Goal: Information Seeking & Learning: Learn about a topic

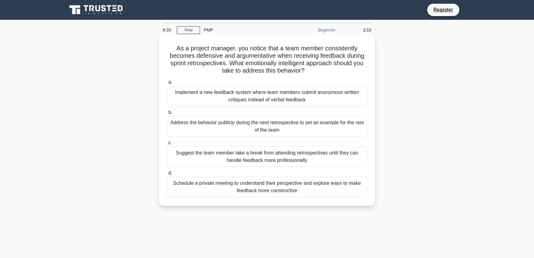
click at [271, 188] on div "Schedule a private meeting to understand their perspective and explore ways to …" at bounding box center [267, 187] width 200 height 20
click at [167, 175] on input "d. Schedule a private meeting to understand their perspective and explore ways …" at bounding box center [167, 173] width 0 height 4
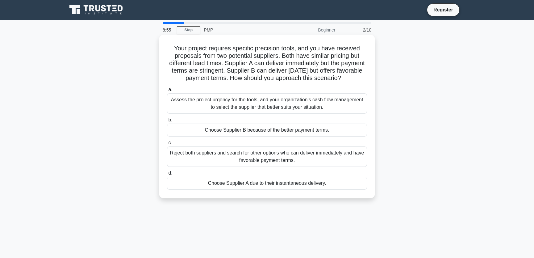
click at [270, 110] on div "Assess the project urgency for the tools, and your organization's cash flow man…" at bounding box center [267, 103] width 200 height 20
click at [167, 92] on input "a. Assess the project urgency for the tools, and your organization's cash flow …" at bounding box center [167, 90] width 0 height 4
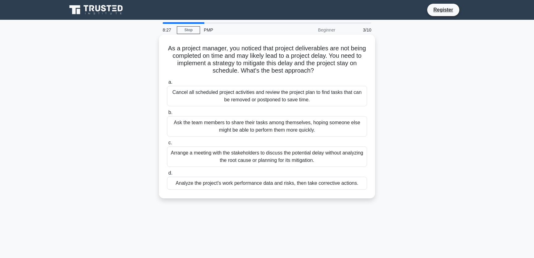
click at [295, 184] on div "Analyze the project's work performance data and risks, then take corrective act…" at bounding box center [267, 183] width 200 height 13
click at [167, 175] on input "d. Analyze the project's work performance data and risks, then take corrective …" at bounding box center [167, 173] width 0 height 4
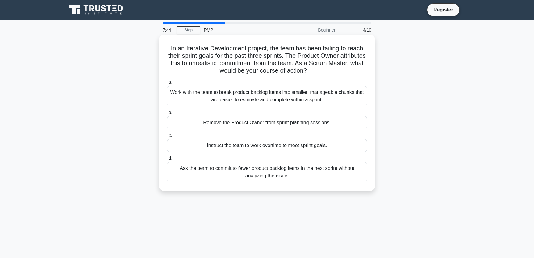
click at [272, 93] on div "Work with the team to break product backlog items into smaller, manageable chun…" at bounding box center [267, 96] width 200 height 20
click at [167, 84] on input "a. Work with the team to break product backlog items into smaller, manageable c…" at bounding box center [167, 82] width 0 height 4
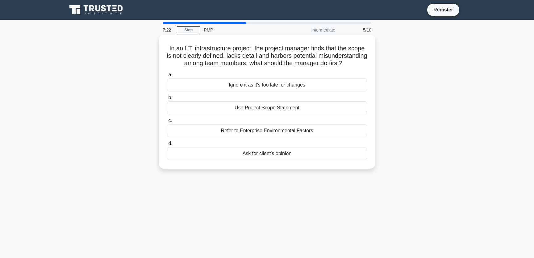
click at [265, 114] on div "Use Project Scope Statement" at bounding box center [267, 107] width 200 height 13
click at [167, 100] on input "b. Use Project Scope Statement" at bounding box center [167, 98] width 0 height 4
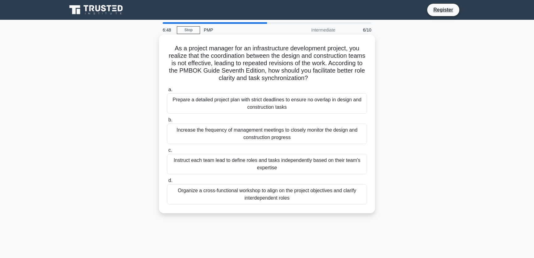
click at [279, 196] on div "Organize a cross-functional workshop to align on the project objectives and cla…" at bounding box center [267, 194] width 200 height 20
click at [167, 183] on input "d. Organize a cross-functional workshop to align on the project objectives and …" at bounding box center [167, 181] width 0 height 4
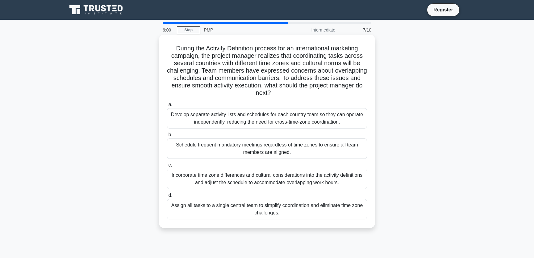
click at [317, 179] on div "Incorporate time zone differences and cultural considerations into the activity…" at bounding box center [267, 179] width 200 height 20
click at [167, 167] on input "c. Incorporate time zone differences and cultural considerations into the activ…" at bounding box center [167, 165] width 0 height 4
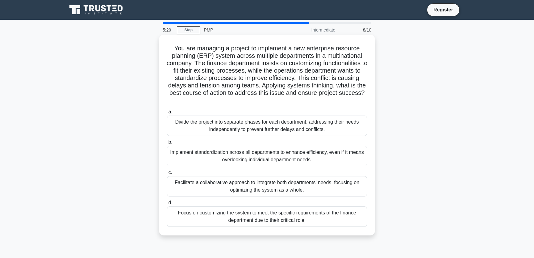
click at [296, 182] on div "Facilitate a collaborative approach to integrate both departments' needs, focus…" at bounding box center [267, 186] width 200 height 20
click at [167, 175] on input "c. Facilitate a collaborative approach to integrate both departments' needs, fo…" at bounding box center [167, 173] width 0 height 4
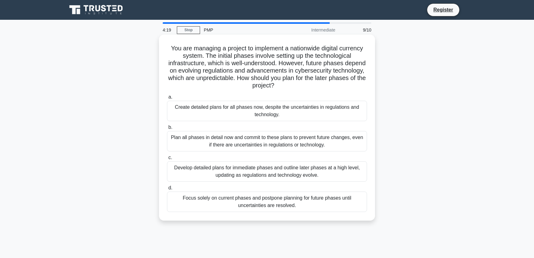
click at [321, 168] on div "Develop detailed plans for immediate phases and outline later phases at a high …" at bounding box center [267, 171] width 200 height 20
click at [167, 160] on input "c. Develop detailed plans for immediate phases and outline later phases at a hi…" at bounding box center [167, 158] width 0 height 4
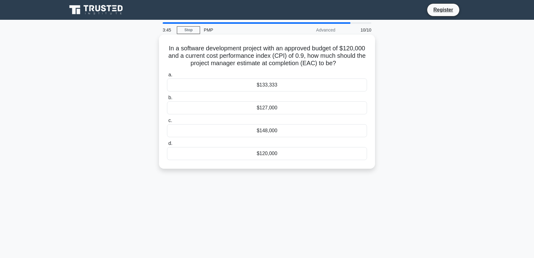
click at [280, 85] on div "$133,333" at bounding box center [267, 84] width 200 height 13
click at [167, 77] on input "a. $133,333" at bounding box center [167, 75] width 0 height 4
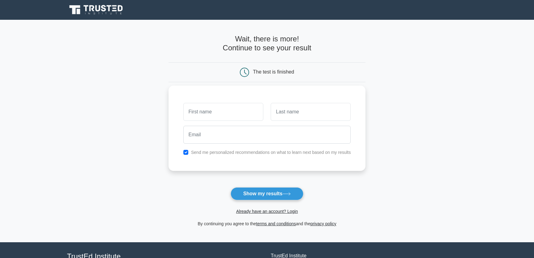
click at [237, 111] on input "text" at bounding box center [223, 112] width 80 height 18
type input "Sukanta Kumar Swain"
click at [291, 111] on input "text" at bounding box center [311, 112] width 80 height 18
type input "Swain"
click at [244, 111] on input "Sukanta Kumar Swain" at bounding box center [223, 112] width 80 height 18
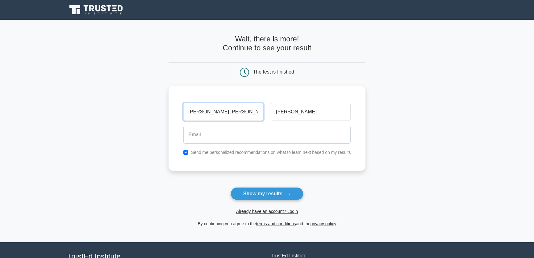
drag, startPoint x: 244, startPoint y: 111, endPoint x: 212, endPoint y: 112, distance: 31.8
click at [212, 112] on input "Sukanta Kumar Swain" at bounding box center [223, 112] width 80 height 18
type input "Sukanta"
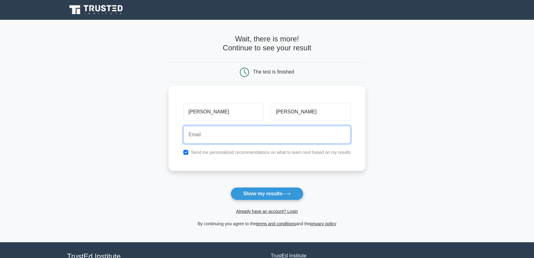
click at [298, 133] on input "email" at bounding box center [267, 135] width 168 height 18
type input "swain.skr@gmail.com"
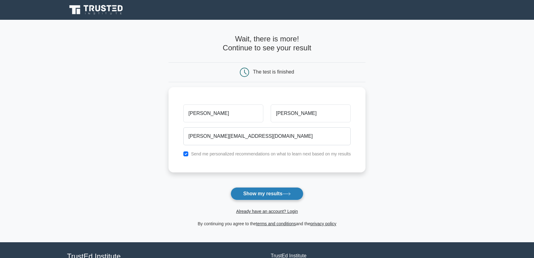
click at [265, 194] on button "Show my results" at bounding box center [267, 193] width 73 height 13
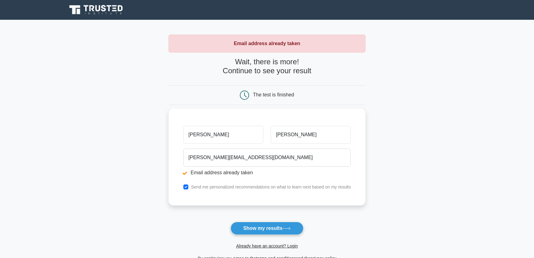
scroll to position [47, 0]
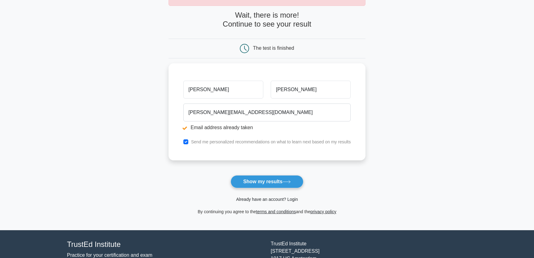
click at [280, 197] on link "Already have an account? Login" at bounding box center [267, 199] width 62 height 5
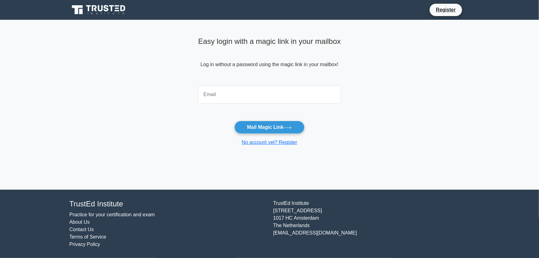
click at [220, 95] on input "email" at bounding box center [269, 95] width 143 height 18
type input "swain.skr@gmail.com"
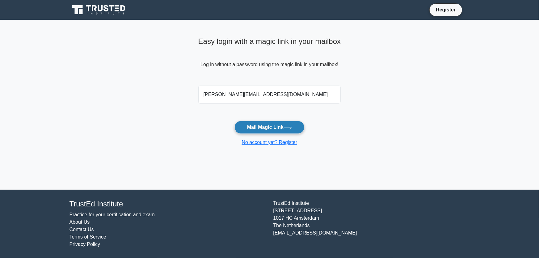
click at [272, 128] on button "Mail Magic Link" at bounding box center [269, 127] width 70 height 13
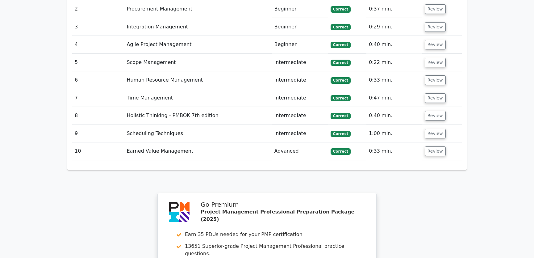
scroll to position [1193, 0]
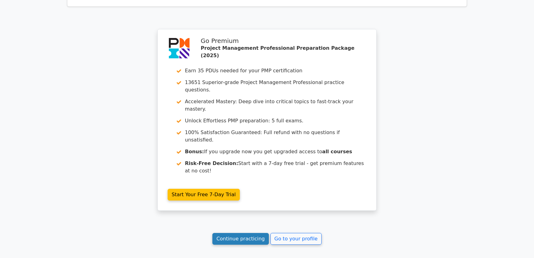
click at [242, 189] on link "Continue practicing" at bounding box center [241, 239] width 57 height 12
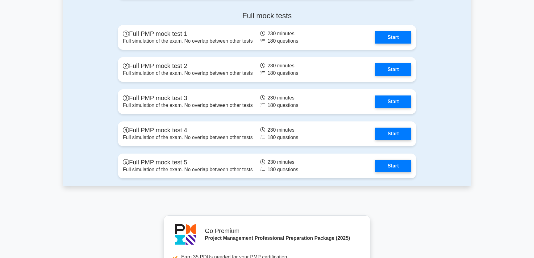
scroll to position [2387, 0]
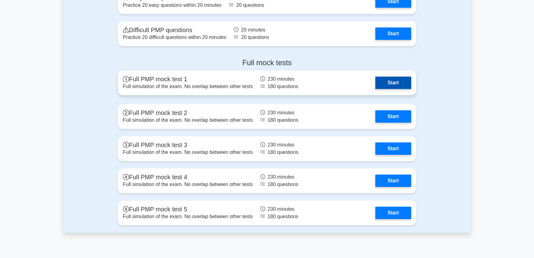
click at [394, 80] on link "Start" at bounding box center [394, 83] width 36 height 12
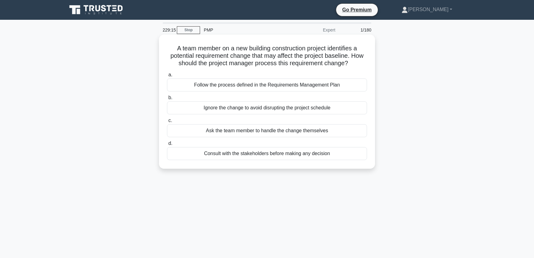
click at [267, 86] on div "Follow the process defined in the Requirements Management Plan" at bounding box center [267, 84] width 200 height 13
click at [167, 77] on input "a. Follow the process defined in the Requirements Management Plan" at bounding box center [167, 75] width 0 height 4
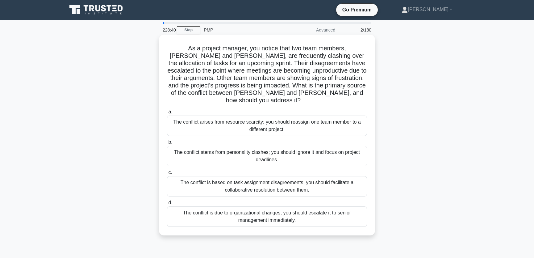
click at [254, 176] on div "The conflict is based on task assignment disagreements; you should facilitate a…" at bounding box center [267, 186] width 200 height 20
click at [167, 175] on input "c. The conflict is based on task assignment disagreements; you should facilitat…" at bounding box center [167, 173] width 0 height 4
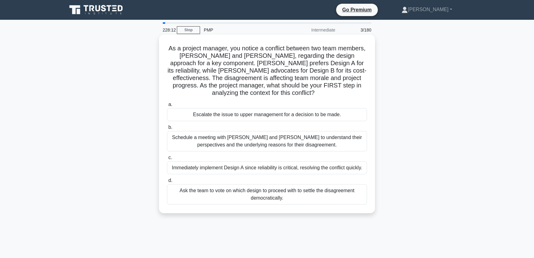
click at [264, 132] on div "Schedule a meeting with [PERSON_NAME] and [PERSON_NAME] to understand their per…" at bounding box center [267, 141] width 200 height 20
click at [167, 129] on input "b. Schedule a meeting with [PERSON_NAME] and [PERSON_NAME] to understand their …" at bounding box center [167, 127] width 0 height 4
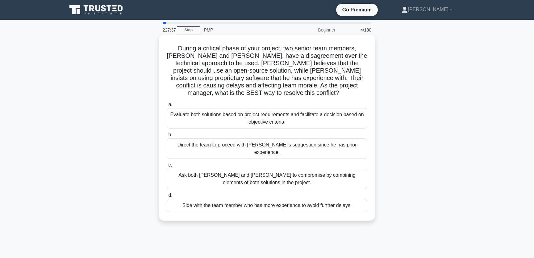
click at [238, 114] on div "Evaluate both solutions based on project requirements and facilitate a decision…" at bounding box center [267, 118] width 200 height 20
click at [167, 107] on input "a. Evaluate both solutions based on project requirements and facilitate a decis…" at bounding box center [167, 105] width 0 height 4
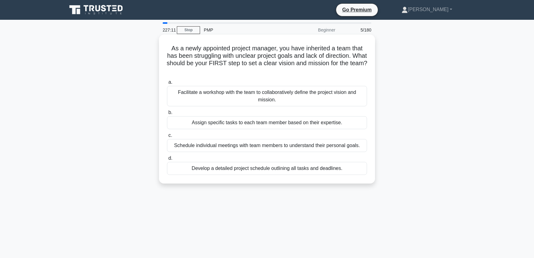
click at [289, 101] on div "Facilitate a workshop with the team to collaboratively define the project visio…" at bounding box center [267, 96] width 200 height 20
click at [167, 84] on input "a. Facilitate a workshop with the team to collaboratively define the project vi…" at bounding box center [167, 82] width 0 height 4
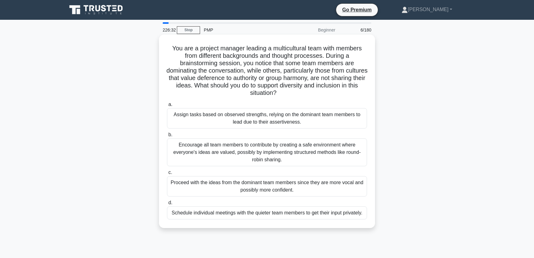
click at [280, 154] on div "Encourage all team members to contribute by creating a safe environment where e…" at bounding box center [267, 152] width 200 height 28
click at [167, 137] on input "b. Encourage all team members to contribute by creating a safe environment wher…" at bounding box center [167, 135] width 0 height 4
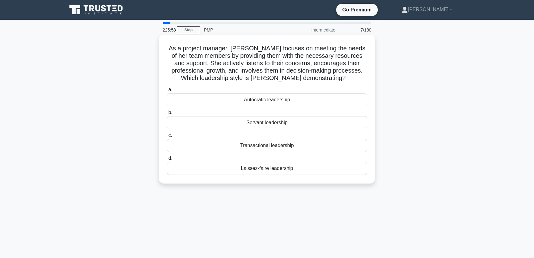
click at [286, 122] on div "Servant leadership" at bounding box center [267, 122] width 200 height 13
click at [167, 115] on input "b. Servant leadership" at bounding box center [167, 113] width 0 height 4
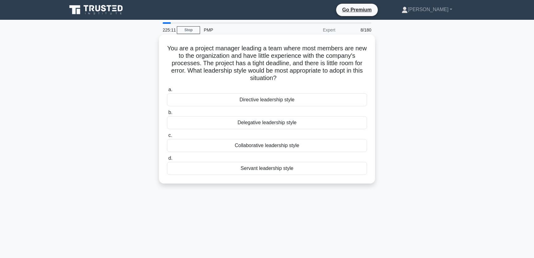
click at [286, 100] on div "Directive leadership style" at bounding box center [267, 99] width 200 height 13
click at [167, 92] on input "a. Directive leadership style" at bounding box center [167, 90] width 0 height 4
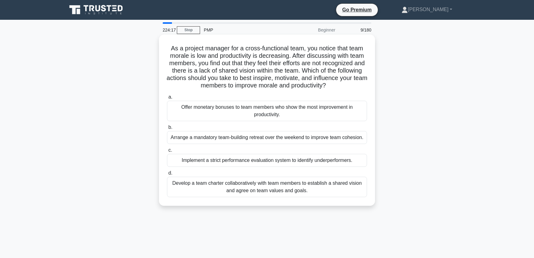
click at [290, 193] on div "Develop a team charter collaboratively with team members to establish a shared …" at bounding box center [267, 187] width 200 height 20
click at [167, 175] on input "d. Develop a team charter collaboratively with team members to establish a shar…" at bounding box center [167, 173] width 0 height 4
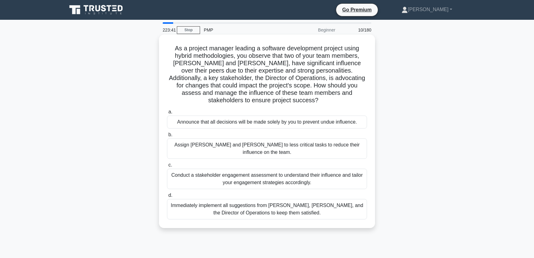
click at [318, 169] on div "Conduct a stakeholder engagement assessment to understand their influence and t…" at bounding box center [267, 179] width 200 height 20
click at [167, 163] on input "c. Conduct a stakeholder engagement assessment to understand their influence an…" at bounding box center [167, 165] width 0 height 4
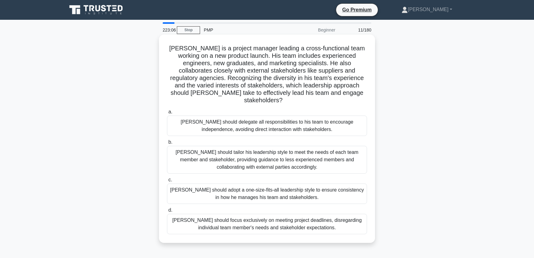
click at [324, 150] on div "[PERSON_NAME] should tailor his leadership style to meet the needs of each team…" at bounding box center [267, 160] width 200 height 28
click at [167, 144] on input "b. [PERSON_NAME] should tailor his leadership style to meet the needs of each t…" at bounding box center [167, 142] width 0 height 4
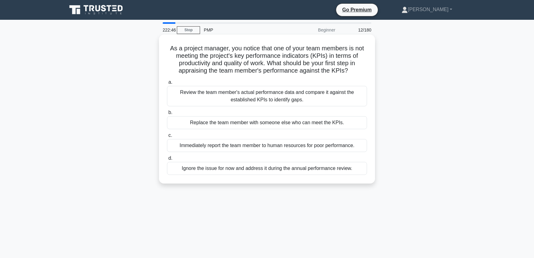
click at [286, 99] on div "Review the team member's actual performance data and compare it against the est…" at bounding box center [267, 96] width 200 height 20
click at [167, 84] on input "a. Review the team member's actual performance data and compare it against the …" at bounding box center [167, 82] width 0 height 4
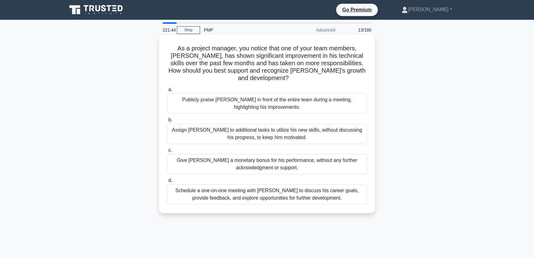
click at [286, 188] on div "Schedule a one-on-one meeting with [PERSON_NAME] to discuss his career goals, p…" at bounding box center [267, 194] width 200 height 20
click at [167, 183] on input "d. Schedule a one-on-one meeting with [PERSON_NAME] to discuss his career goals…" at bounding box center [167, 181] width 0 height 4
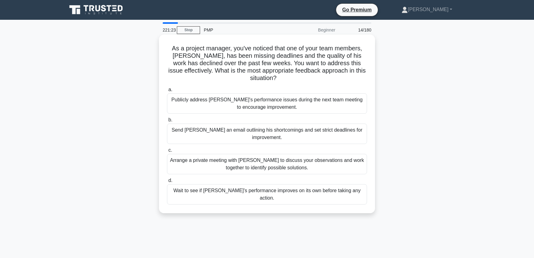
click at [299, 164] on div "Arrange a private meeting with [PERSON_NAME] to discuss your observations and w…" at bounding box center [267, 164] width 200 height 20
click at [182, 163] on div "Arrange a private meeting with [PERSON_NAME] to discuss your observations and w…" at bounding box center [267, 164] width 200 height 20
click at [167, 152] on input "c. Arrange a private meeting with [PERSON_NAME] to discuss your observations an…" at bounding box center [167, 150] width 0 height 4
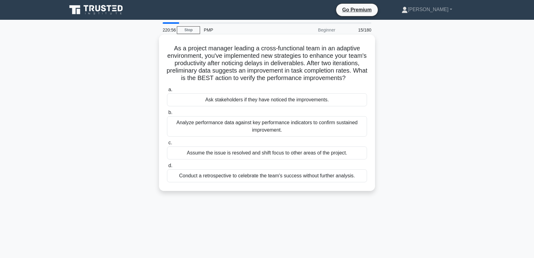
click at [306, 131] on div "Analyze performance data against key performance indicators to confirm sustaine…" at bounding box center [267, 126] width 200 height 20
click at [167, 115] on input "b. Analyze performance data against key performance indicators to confirm susta…" at bounding box center [167, 113] width 0 height 4
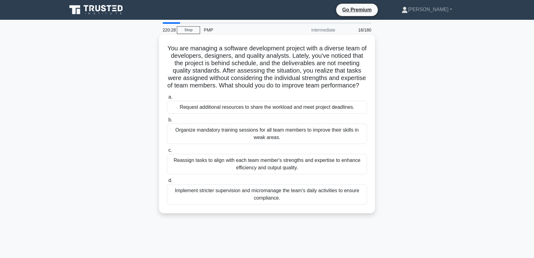
click at [321, 169] on div "Reassign tasks to align with each team member's strengths and expertise to enha…" at bounding box center [267, 164] width 200 height 20
click at [167, 152] on input "c. Reassign tasks to align with each team member's strengths and expertise to e…" at bounding box center [167, 150] width 0 height 4
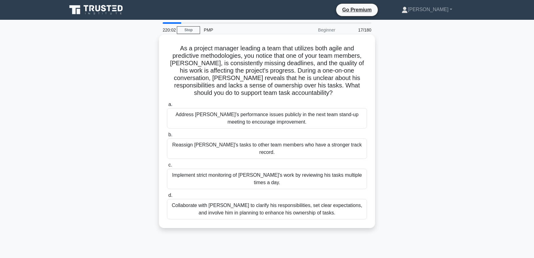
click at [325, 199] on div "Collaborate with [PERSON_NAME] to clarify his responsibilities, set clear expec…" at bounding box center [267, 209] width 200 height 20
click at [167, 197] on input "d. Collaborate with [PERSON_NAME] to clarify his responsibilities, set clear ex…" at bounding box center [167, 195] width 0 height 4
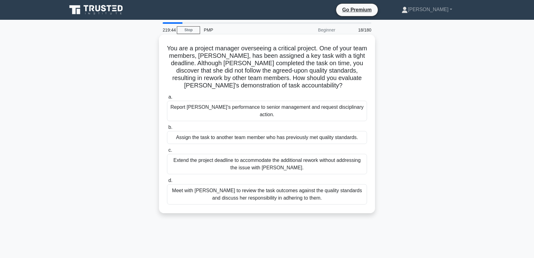
click at [300, 184] on div "Meet with [PERSON_NAME] to review the task outcomes against the quality standar…" at bounding box center [267, 194] width 200 height 20
click at [167, 183] on input "d. Meet with [PERSON_NAME] to review the task outcomes against the quality stan…" at bounding box center [167, 181] width 0 height 4
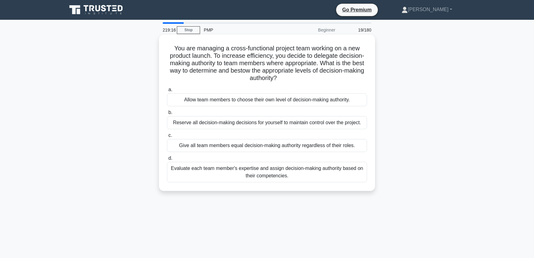
click at [330, 176] on div "Evaluate each team member's expertise and assign decision-making authority base…" at bounding box center [267, 172] width 200 height 20
click at [167, 160] on input "d. Evaluate each team member's expertise and assign decision-making authority b…" at bounding box center [167, 158] width 0 height 4
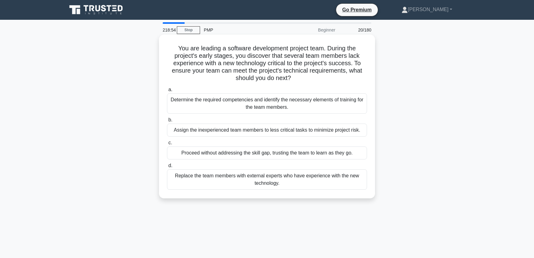
click at [322, 105] on div "Determine the required competencies and identify the necessary elements of trai…" at bounding box center [267, 103] width 200 height 20
click at [167, 92] on input "a. Determine the required competencies and identify the necessary elements of t…" at bounding box center [167, 90] width 0 height 4
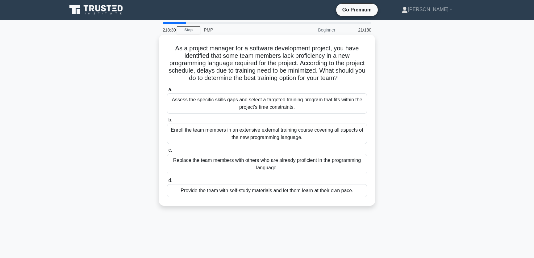
click at [291, 100] on div "Assess the specific skills gaps and select a targeted training program that fit…" at bounding box center [267, 103] width 200 height 20
click at [167, 92] on input "a. Assess the specific skills gaps and select a targeted training program that …" at bounding box center [167, 90] width 0 height 4
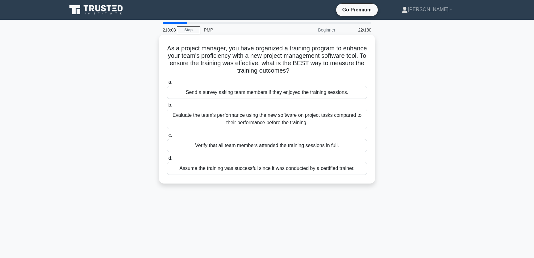
click at [284, 117] on div "Evaluate the team's performance using the new software on project tasks compare…" at bounding box center [267, 119] width 200 height 20
click at [167, 107] on input "b. Evaluate the team's performance using the new software on project tasks comp…" at bounding box center [167, 105] width 0 height 4
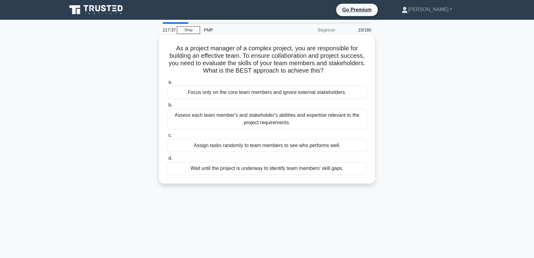
click at [327, 118] on div "Assess each team member's and stakeholder's abilities and expertise relevant to…" at bounding box center [267, 119] width 200 height 20
click at [167, 107] on input "b. Assess each team member's and stakeholder's abilities and expertise relevant…" at bounding box center [167, 105] width 0 height 4
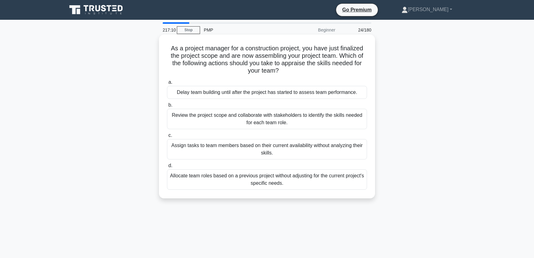
click at [302, 122] on div "Review the project scope and collaborate with stakeholders to identify the skil…" at bounding box center [267, 119] width 200 height 20
click at [167, 107] on input "b. Review the project scope and collaborate with stakeholders to identify the s…" at bounding box center [167, 105] width 0 height 4
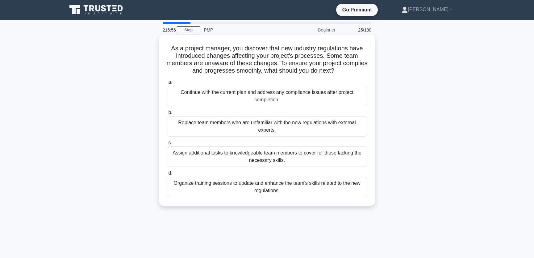
click at [275, 182] on div "Organize training sessions to update and enhance the team's skills related to t…" at bounding box center [267, 187] width 200 height 20
click at [167, 175] on input "d. Organize training sessions to update and enhance the team's skills related t…" at bounding box center [167, 173] width 0 height 4
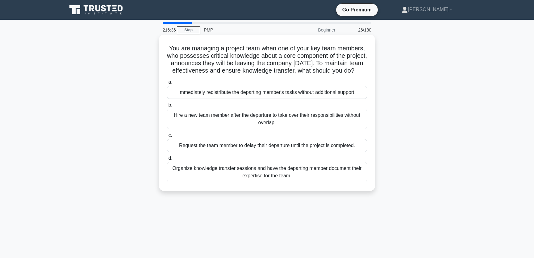
click at [285, 181] on div "Organize knowledge transfer sessions and have the departing member document the…" at bounding box center [267, 172] width 200 height 20
click at [167, 160] on input "d. Organize knowledge transfer sessions and have the departing member document …" at bounding box center [167, 158] width 0 height 4
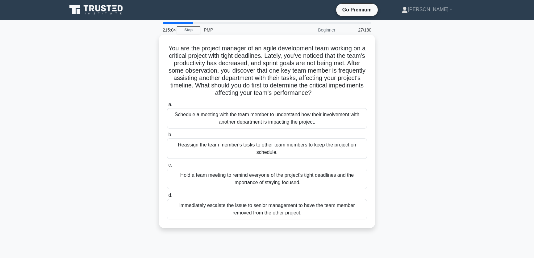
click at [292, 180] on div "Hold a team meeting to remind everyone of the project's tight deadlines and the…" at bounding box center [267, 179] width 200 height 20
click at [167, 167] on input "c. Hold a team meeting to remind everyone of the project's tight deadlines and …" at bounding box center [167, 165] width 0 height 4
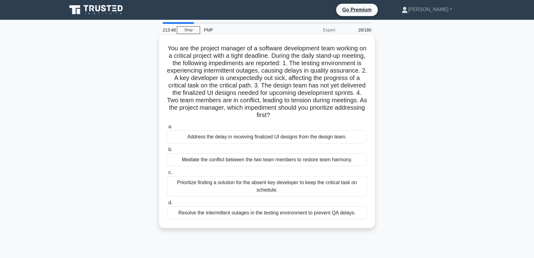
click at [252, 185] on div "Prioritize finding a solution for the absent key developer to keep the critical…" at bounding box center [267, 186] width 200 height 20
click at [167, 175] on input "c. Prioritize finding a solution for the absent key developer to keep the criti…" at bounding box center [167, 173] width 0 height 4
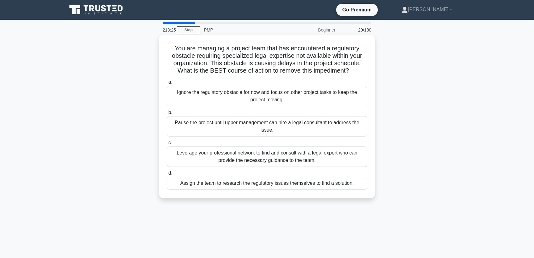
click at [308, 162] on div "Leverage your professional network to find and consult with a legal expert who …" at bounding box center [267, 156] width 200 height 20
click at [167, 145] on input "c. Leverage your professional network to find and consult with a legal expert w…" at bounding box center [167, 143] width 0 height 4
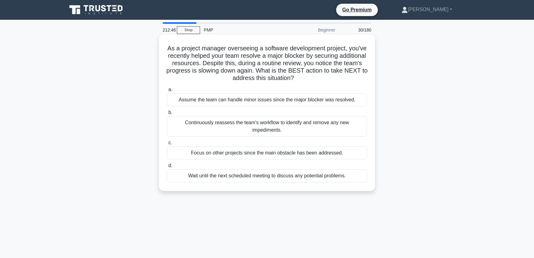
click at [312, 126] on div "Continuously reassess the team's workflow to identify and remove any new impedi…" at bounding box center [267, 126] width 200 height 20
click at [167, 115] on input "b. Continuously reassess the team's workflow to identify and remove any new imp…" at bounding box center [167, 113] width 0 height 4
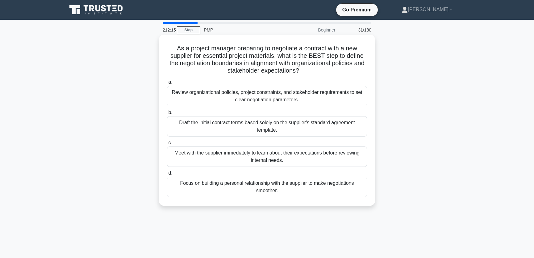
click at [290, 96] on div "Review organizational policies, project constraints, and stakeholder requiremen…" at bounding box center [267, 96] width 200 height 20
click at [167, 84] on input "a. Review organizational policies, project constraints, and stakeholder require…" at bounding box center [167, 82] width 0 height 4
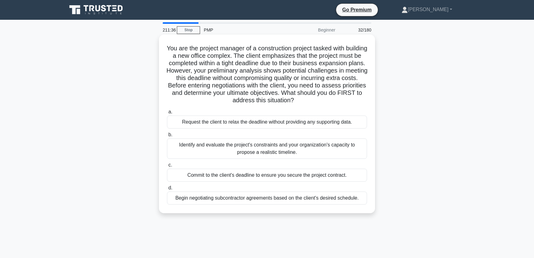
click at [298, 148] on div "Identify and evaluate the project's constraints and your organization's capacit…" at bounding box center [267, 148] width 200 height 20
click at [167, 137] on input "b. Identify and evaluate the project's constraints and your organization's capa…" at bounding box center [167, 135] width 0 height 4
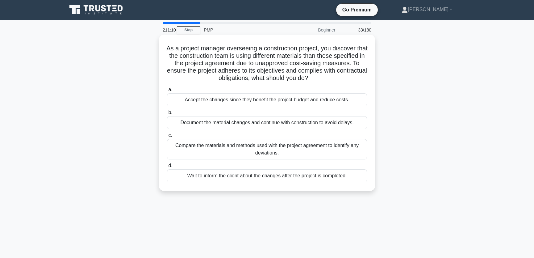
click at [327, 149] on div "Compare the materials and methods used with the project agreement to identify a…" at bounding box center [267, 149] width 200 height 20
click at [167, 137] on input "c. Compare the materials and methods used with the project agreement to identif…" at bounding box center [167, 135] width 0 height 4
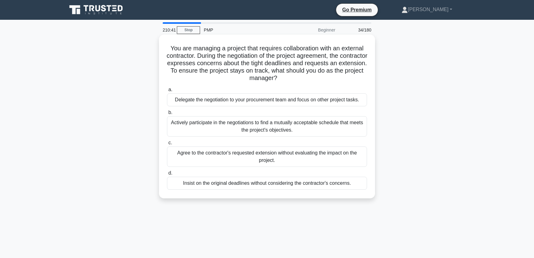
click at [336, 127] on div "Actively participate in the negotiations to find a mutually acceptable schedule…" at bounding box center [267, 126] width 200 height 20
click at [167, 115] on input "b. Actively participate in the negotiations to find a mutually acceptable sched…" at bounding box center [167, 113] width 0 height 4
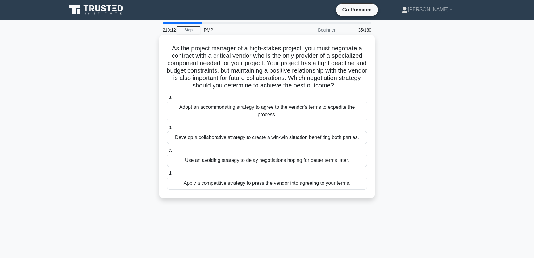
click at [356, 137] on div "Develop a collaborative strategy to create a win-win situation benefiting both …" at bounding box center [267, 137] width 200 height 13
click at [167, 129] on input "b. Develop a collaborative strategy to create a win-win situation benefiting bo…" at bounding box center [167, 127] width 0 height 4
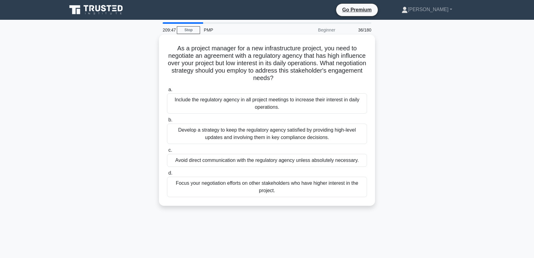
click at [337, 130] on div "Develop a strategy to keep the regulatory agency satisfied by providing high-le…" at bounding box center [267, 134] width 200 height 20
click at [167, 122] on input "b. Develop a strategy to keep the regulatory agency satisfied by providing high…" at bounding box center [167, 120] width 0 height 4
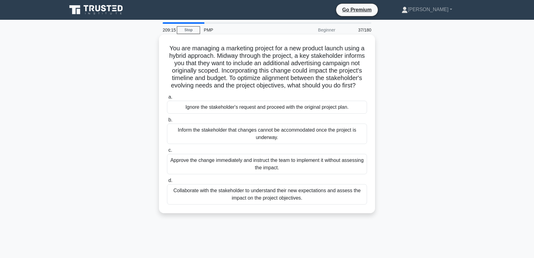
click at [323, 201] on div "Collaborate with the stakeholder to understand their new expectations and asses…" at bounding box center [267, 194] width 200 height 20
click at [167, 183] on input "d. Collaborate with the stakeholder to understand their new expectations and as…" at bounding box center [167, 181] width 0 height 4
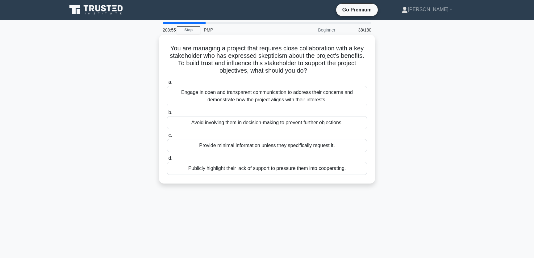
click at [330, 97] on div "Engage in open and transparent communication to address their concerns and demo…" at bounding box center [267, 96] width 200 height 20
click at [167, 84] on input "a. Engage in open and transparent communication to address their concerns and d…" at bounding box center [167, 82] width 0 height 4
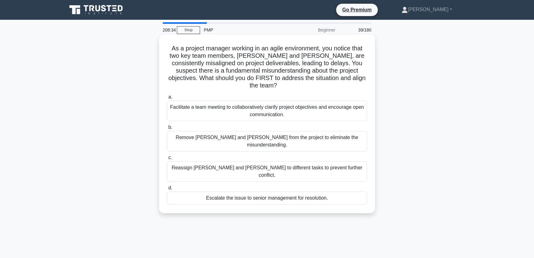
click at [327, 105] on div "Facilitate a team meeting to collaboratively clarify project objectives and enc…" at bounding box center [267, 111] width 200 height 20
click at [167, 99] on input "a. Facilitate a team meeting to collaboratively clarify project objectives and …" at bounding box center [167, 97] width 0 height 4
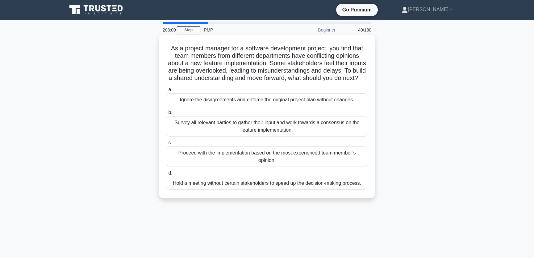
click at [341, 131] on div "Survey all relevant parties to gather their input and work towards a consensus …" at bounding box center [267, 126] width 200 height 20
click at [167, 115] on input "b. Survey all relevant parties to gather their input and work towards a consens…" at bounding box center [167, 113] width 0 height 4
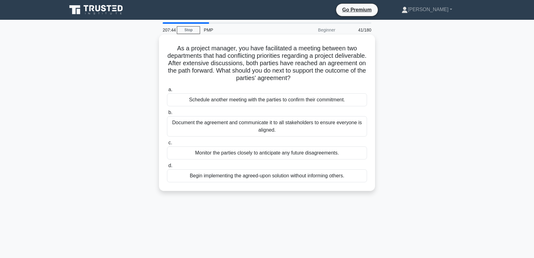
click at [340, 128] on div "Document the agreement and communicate it to all stakeholders to ensure everyon…" at bounding box center [267, 126] width 200 height 20
click at [167, 115] on input "b. Document the agreement and communicate it to all stakeholders to ensure ever…" at bounding box center [167, 113] width 0 height 4
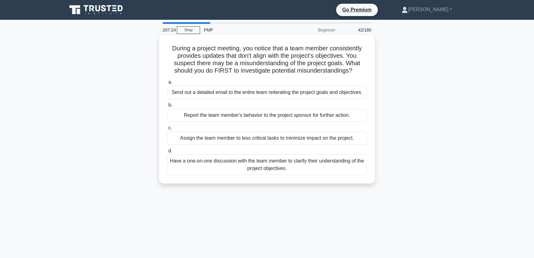
click at [309, 159] on div "Have a one-on-one discussion with the team member to clarify their understandin…" at bounding box center [267, 164] width 200 height 20
click at [167, 153] on input "d. Have a one-on-one discussion with the team member to clarify their understan…" at bounding box center [167, 151] width 0 height 4
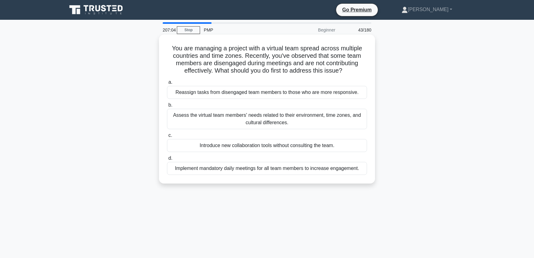
click at [323, 115] on div "Assess the virtual team members' needs related to their environment, time zones…" at bounding box center [267, 119] width 200 height 20
click at [167, 107] on input "b. Assess the virtual team members' needs related to their environment, time zo…" at bounding box center [167, 105] width 0 height 4
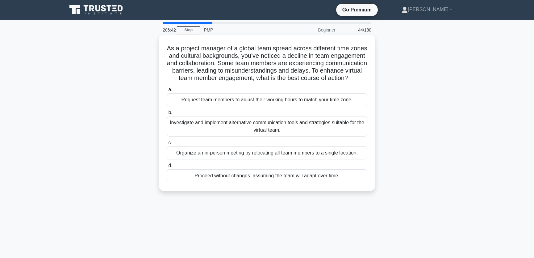
click at [320, 137] on div "Investigate and implement alternative communication tools and strategies suitab…" at bounding box center [267, 126] width 200 height 20
click at [167, 115] on input "b. Investigate and implement alternative communication tools and strategies sui…" at bounding box center [167, 113] width 0 height 4
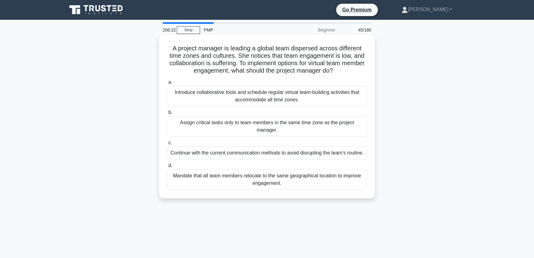
click at [312, 98] on div "Introduce collaborative tools and schedule regular virtual team-building activi…" at bounding box center [267, 96] width 200 height 20
click at [167, 84] on input "a. Introduce collaborative tools and schedule regular virtual team-building act…" at bounding box center [167, 82] width 0 height 4
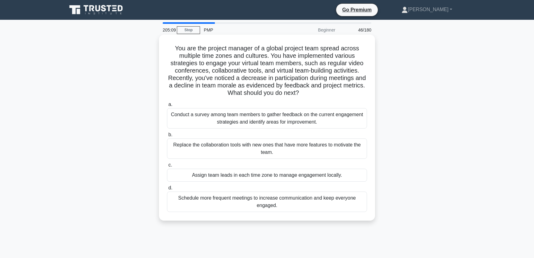
click at [327, 120] on div "Conduct a survey among team members to gather feedback on the current engagemen…" at bounding box center [267, 118] width 200 height 20
click at [167, 107] on input "a. Conduct a survey among team members to gather feedback on the current engage…" at bounding box center [167, 105] width 0 height 4
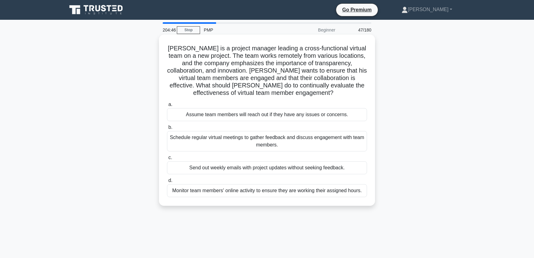
click at [331, 142] on div "Schedule regular virtual meetings to gather feedback and discuss engagement wit…" at bounding box center [267, 141] width 200 height 20
click at [167, 129] on input "b. Schedule regular virtual meetings to gather feedback and discuss engagement …" at bounding box center [167, 127] width 0 height 4
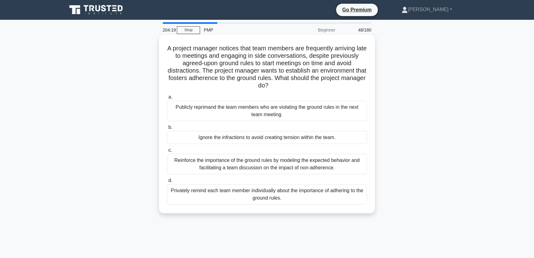
click at [340, 167] on div "Reinforce the importance of the ground rules by modeling the expected behavior …" at bounding box center [267, 164] width 200 height 20
click at [167, 152] on input "c. Reinforce the importance of the ground rules by modeling the expected behavi…" at bounding box center [167, 150] width 0 height 4
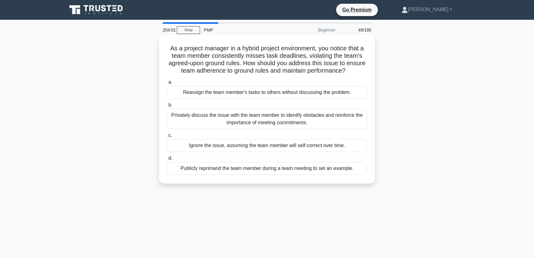
click at [334, 118] on div "Privately discuss the issue with the team member to identify obstacles and rein…" at bounding box center [267, 119] width 200 height 20
click at [167, 107] on input "b. Privately discuss the issue with the team member to identify obstacles and r…" at bounding box center [167, 105] width 0 height 4
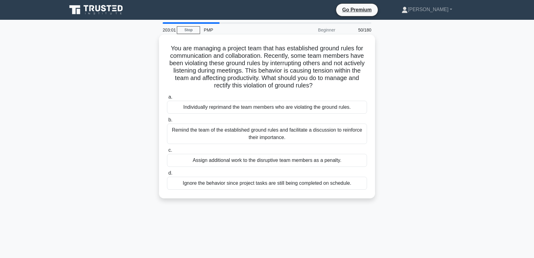
click at [322, 135] on div "Remind the team of the established ground rules and facilitate a discussion to …" at bounding box center [267, 134] width 200 height 20
click at [167, 122] on input "b. Remind the team of the established ground rules and facilitate a discussion …" at bounding box center [167, 120] width 0 height 4
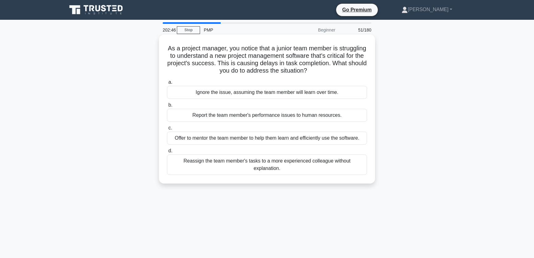
click at [273, 138] on div "Offer to mentor the team member to help them learn and efficiently use the soft…" at bounding box center [267, 138] width 200 height 13
click at [167, 130] on input "c. Offer to mentor the team member to help them learn and efficiently use the s…" at bounding box center [167, 128] width 0 height 4
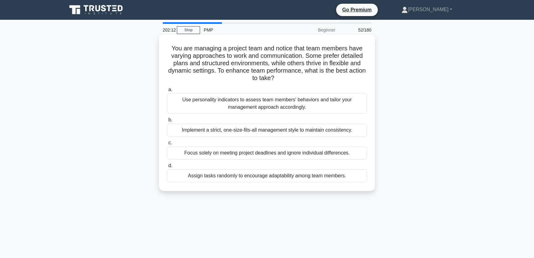
click at [317, 105] on div "Use personality indicators to assess team members' behaviors and tailor your ma…" at bounding box center [267, 103] width 200 height 20
click at [167, 92] on input "a. Use personality indicators to assess team members' behaviors and tailor your…" at bounding box center [167, 90] width 0 height 4
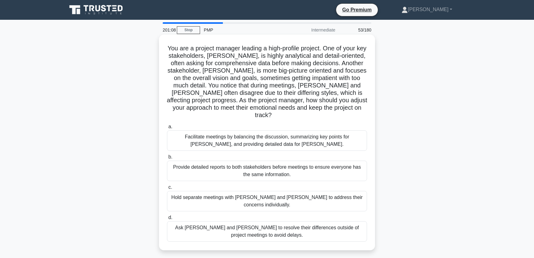
click at [312, 134] on div "Facilitate meetings by balancing the discussion, summarizing key points for [PE…" at bounding box center [267, 140] width 200 height 20
click at [167, 129] on input "a. Facilitate meetings by balancing the discussion, summarizing key points for …" at bounding box center [167, 127] width 0 height 4
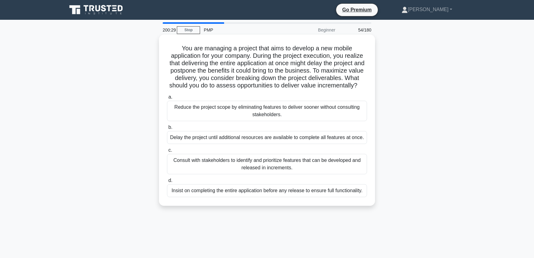
click at [290, 174] on div "Consult with stakeholders to identify and prioritize features that can be devel…" at bounding box center [267, 164] width 200 height 20
click at [167, 152] on input "c. Consult with stakeholders to identify and prioritize features that can be de…" at bounding box center [167, 150] width 0 height 4
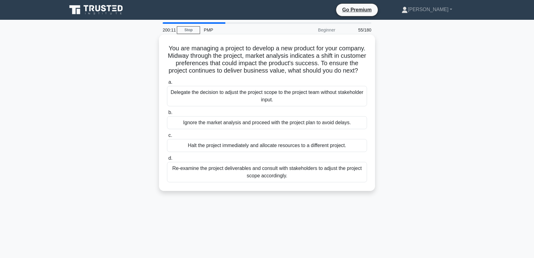
click at [306, 182] on div "Re-examine the project deliverables and consult with stakeholders to adjust the…" at bounding box center [267, 172] width 200 height 20
click at [167, 160] on input "d. Re-examine the project deliverables and consult with stakeholders to adjust …" at bounding box center [167, 158] width 0 height 4
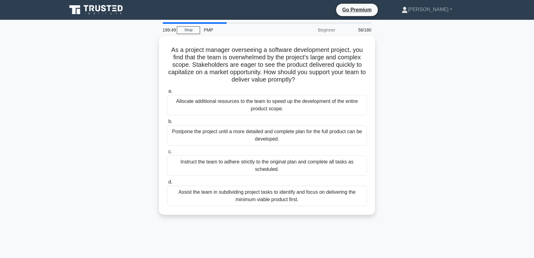
click at [331, 196] on div "Assist the team in subdividing project tasks to identify and focus on deliverin…" at bounding box center [267, 196] width 200 height 20
click at [167, 184] on input "d. Assist the team in subdividing project tasks to identify and focus on delive…" at bounding box center [167, 182] width 0 height 4
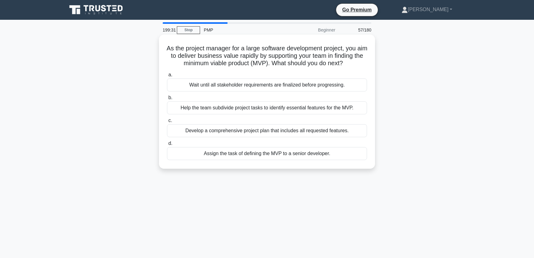
click at [344, 108] on div "Help the team subdivide project tasks to identify essential features for the MV…" at bounding box center [267, 107] width 200 height 13
click at [167, 100] on input "b. Help the team subdivide project tasks to identify essential features for the…" at bounding box center [167, 98] width 0 height 4
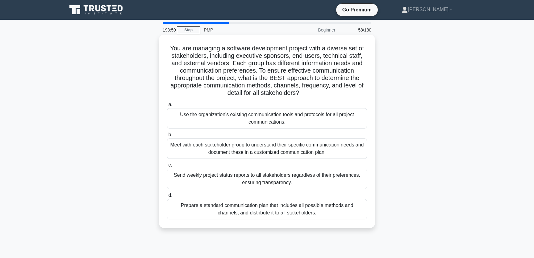
click at [272, 150] on div "Meet with each stakeholder group to understand their specific communication nee…" at bounding box center [267, 148] width 200 height 20
click at [167, 137] on input "b. Meet with each stakeholder group to understand their specific communication …" at bounding box center [167, 135] width 0 height 4
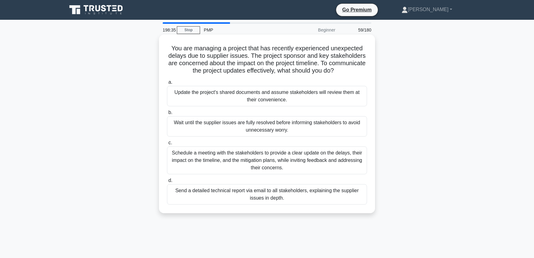
click at [328, 160] on div "Schedule a meeting with the stakeholders to provide a clear update on the delay…" at bounding box center [267, 160] width 200 height 28
click at [167, 145] on input "c. Schedule a meeting with the stakeholders to provide a clear update on the de…" at bounding box center [167, 143] width 0 height 4
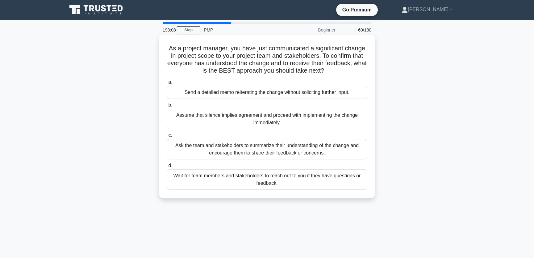
click at [323, 151] on div "Ask the team and stakeholders to summarize their understanding of the change an…" at bounding box center [267, 149] width 200 height 20
click at [167, 137] on input "c. Ask the team and stakeholders to summarize their understanding of the change…" at bounding box center [167, 135] width 0 height 4
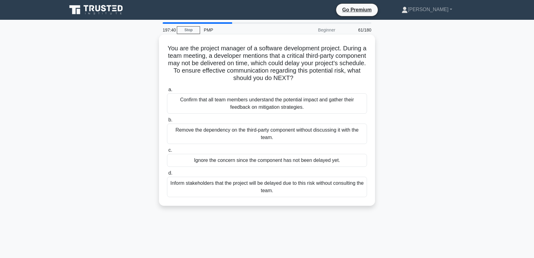
click at [296, 101] on div "Confirm that all team members understand the potential impact and gather their …" at bounding box center [267, 103] width 200 height 20
click at [167, 92] on input "a. Confirm that all team members understand the potential impact and gather the…" at bounding box center [167, 90] width 0 height 4
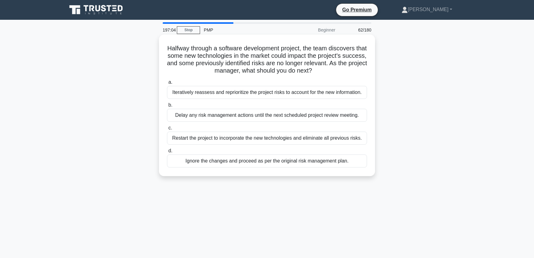
click at [321, 94] on div "Iteratively reassess and reprioritize the project risks to account for the new …" at bounding box center [267, 92] width 200 height 13
click at [167, 84] on input "a. Iteratively reassess and reprioritize the project risks to account for the n…" at bounding box center [167, 82] width 0 height 4
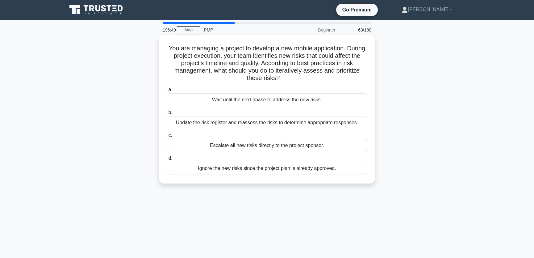
click at [346, 122] on div "Update the risk register and reassess the risks to determine appropriate respon…" at bounding box center [267, 122] width 200 height 13
click at [167, 115] on input "b. Update the risk register and reassess the risks to determine appropriate res…" at bounding box center [167, 113] width 0 height 4
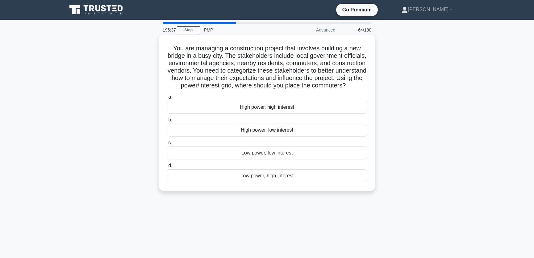
click at [268, 159] on div "Low power, low interest" at bounding box center [267, 152] width 200 height 13
click at [167, 145] on input "c. Low power, low interest" at bounding box center [167, 143] width 0 height 4
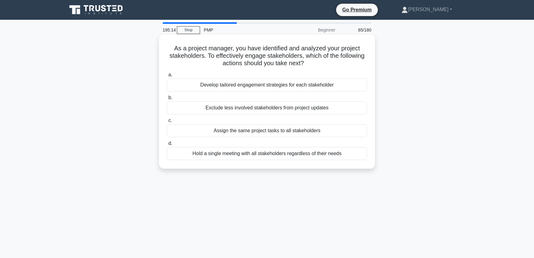
click at [306, 84] on div "Develop tailored engagement strategies for each stakeholder" at bounding box center [267, 84] width 200 height 13
click at [167, 77] on input "a. Develop tailored engagement strategies for each stakeholder" at bounding box center [167, 75] width 0 height 4
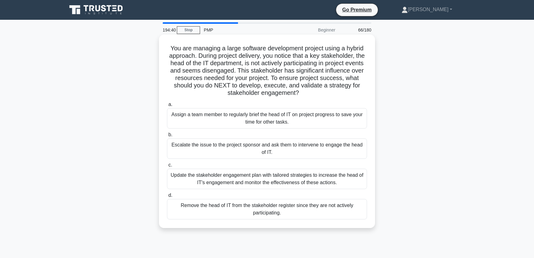
click at [334, 179] on div "Update the stakeholder engagement plan with tailored strategies to increase the…" at bounding box center [267, 179] width 200 height 20
click at [167, 167] on input "c. Update the stakeholder engagement plan with tailored strategies to increase …" at bounding box center [167, 165] width 0 height 4
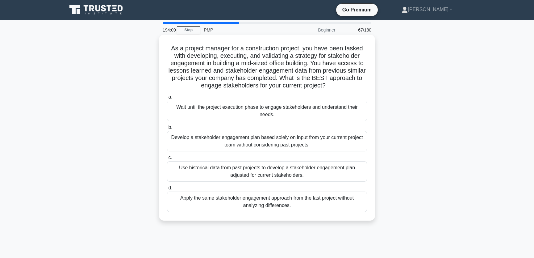
click at [319, 170] on div "Use historical data from past projects to develop a stakeholder engagement plan…" at bounding box center [267, 171] width 200 height 20
click at [167, 160] on input "c. Use historical data from past projects to develop a stakeholder engagement p…" at bounding box center [167, 158] width 0 height 4
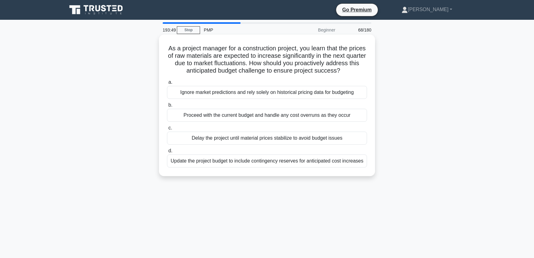
click at [303, 166] on div "Update the project budget to include contingency reserves for anticipated cost …" at bounding box center [267, 160] width 200 height 13
click at [167, 153] on input "d. Update the project budget to include contingency reserves for anticipated co…" at bounding box center [167, 151] width 0 height 4
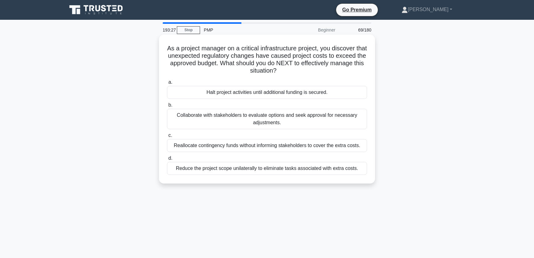
click at [310, 115] on div "Collaborate with stakeholders to evaluate options and seek approval for necessa…" at bounding box center [267, 119] width 200 height 20
click at [167, 107] on input "b. Collaborate with stakeholders to evaluate options and seek approval for nece…" at bounding box center [167, 105] width 0 height 4
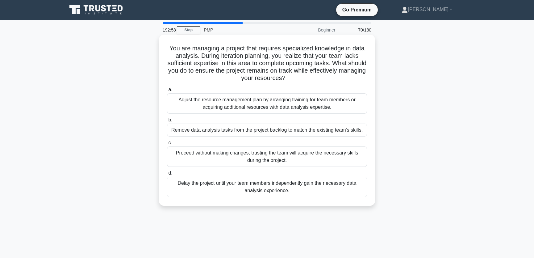
click at [324, 98] on div "Adjust the resource management plan by arranging training for team members or a…" at bounding box center [267, 103] width 200 height 20
click at [167, 92] on input "a. Adjust the resource management plan by arranging training for team members o…" at bounding box center [167, 90] width 0 height 4
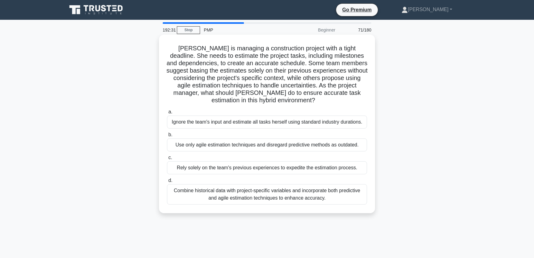
click at [317, 198] on div "Combine historical data with project-specific variables and incorporate both pr…" at bounding box center [267, 194] width 200 height 20
click at [167, 183] on input "d. Combine historical data with project-specific variables and incorporate both…" at bounding box center [167, 181] width 0 height 4
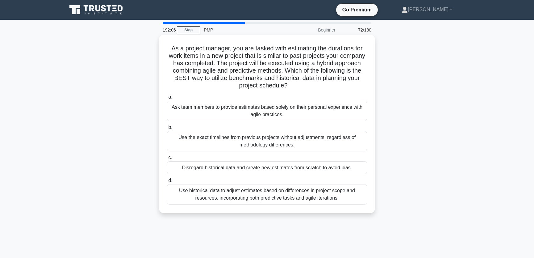
click at [320, 197] on div "Use historical data to adjust estimates based on differences in project scope a…" at bounding box center [267, 194] width 200 height 20
click at [167, 183] on input "d. Use historical data to adjust estimates based on differences in project scop…" at bounding box center [167, 181] width 0 height 4
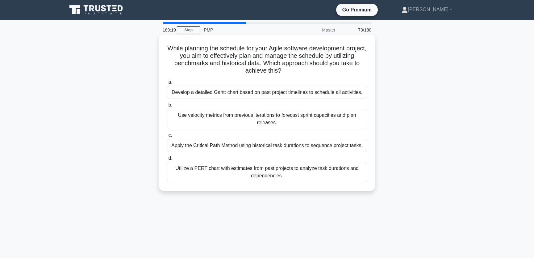
click at [293, 119] on div "Use velocity metrics from previous iterations to forecast sprint capacities and…" at bounding box center [267, 119] width 200 height 20
click at [167, 107] on input "b. Use velocity metrics from previous iterations to forecast sprint capacities …" at bounding box center [167, 105] width 0 height 4
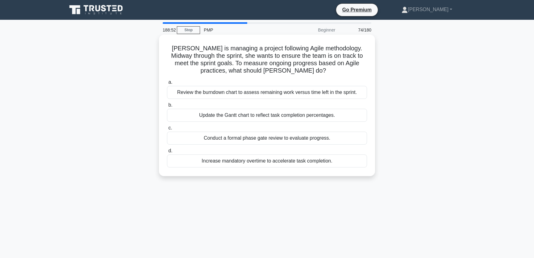
click at [336, 93] on div "Review the burndown chart to assess remaining work versus time left in the spri…" at bounding box center [267, 92] width 200 height 13
click at [167, 84] on input "a. Review the burndown chart to assess remaining work versus time left in the s…" at bounding box center [167, 82] width 0 height 4
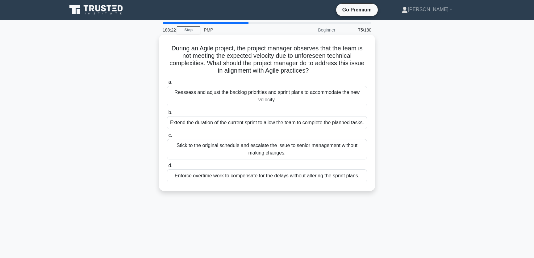
click at [310, 99] on div "Reassess and adjust the backlog priorities and sprint plans to accommodate the …" at bounding box center [267, 96] width 200 height 20
click at [167, 84] on input "a. Reassess and adjust the backlog priorities and sprint plans to accommodate t…" at bounding box center [167, 82] width 0 height 4
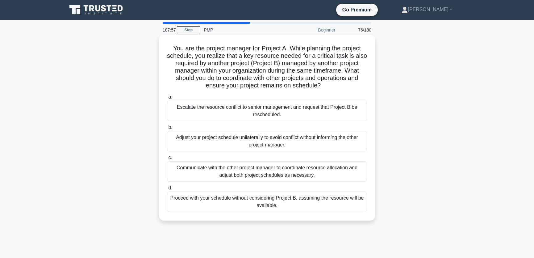
click at [339, 170] on div "Communicate with the other project manager to coordinate resource allocation an…" at bounding box center [267, 171] width 200 height 20
click at [167, 160] on input "c. Communicate with the other project manager to coordinate resource allocation…" at bounding box center [167, 158] width 0 height 4
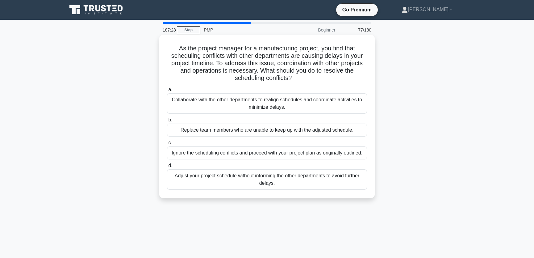
click at [326, 104] on div "Collaborate with the other departments to realign schedules and coordinate acti…" at bounding box center [267, 103] width 200 height 20
click at [167, 92] on input "a. Collaborate with the other departments to realign schedules and coordinate a…" at bounding box center [167, 90] width 0 height 4
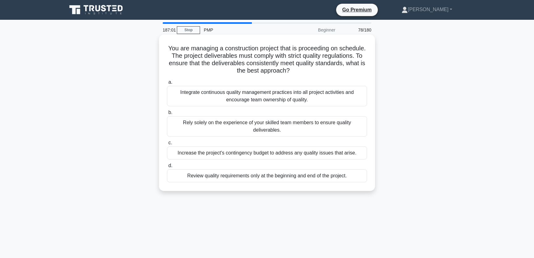
click at [335, 99] on div "Integrate continuous quality management practices into all project activities a…" at bounding box center [267, 96] width 200 height 20
click at [167, 84] on input "a. Integrate continuous quality management practices into all project activitie…" at bounding box center [167, 82] width 0 height 4
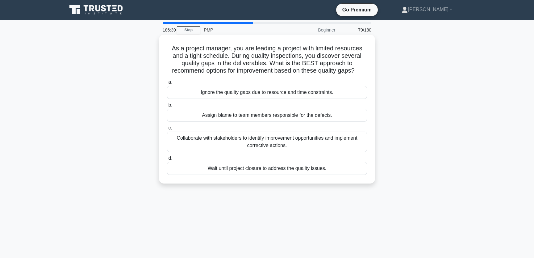
click at [343, 140] on div "Collaborate with stakeholders to identify improvement opportunities and impleme…" at bounding box center [267, 142] width 200 height 20
click at [167, 130] on input "c. Collaborate with stakeholders to identify improvement opportunities and impl…" at bounding box center [167, 128] width 0 height 4
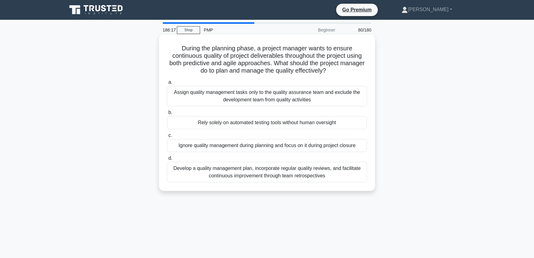
click at [290, 175] on div "Develop a quality management plan, incorporate regular quality reviews, and fac…" at bounding box center [267, 172] width 200 height 20
click at [167, 160] on input "d. Develop a quality management plan, incorporate regular quality reviews, and …" at bounding box center [167, 158] width 0 height 4
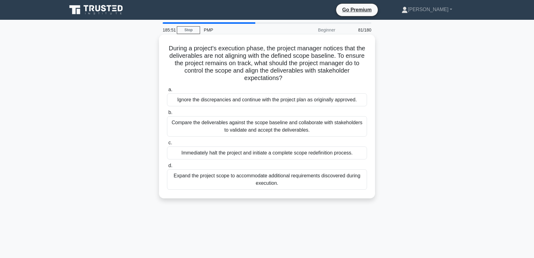
click at [335, 129] on div "Compare the deliverables against the scope baseline and collaborate with stakeh…" at bounding box center [267, 126] width 200 height 20
click at [167, 115] on input "b. Compare the deliverables against the scope baseline and collaborate with sta…" at bounding box center [167, 113] width 0 height 4
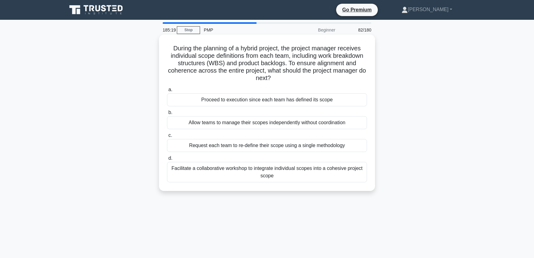
click at [309, 167] on div "Facilitate a collaborative workshop to integrate individual scopes into a cohes…" at bounding box center [267, 172] width 200 height 20
click at [167, 160] on input "d. Facilitate a collaborative workshop to integrate individual scopes into a co…" at bounding box center [167, 158] width 0 height 4
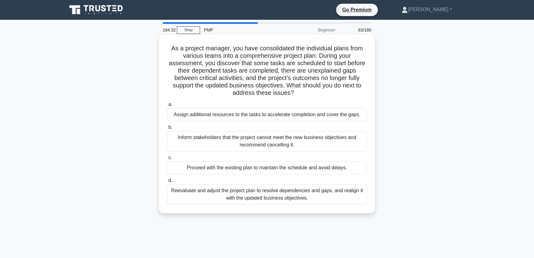
click at [310, 192] on div "Reevaluate and adjust the project plan to resolve dependencies and gaps, and re…" at bounding box center [267, 194] width 200 height 20
click at [167, 183] on input "d. Reevaluate and adjust the project plan to resolve dependencies and gaps, and…" at bounding box center [167, 181] width 0 height 4
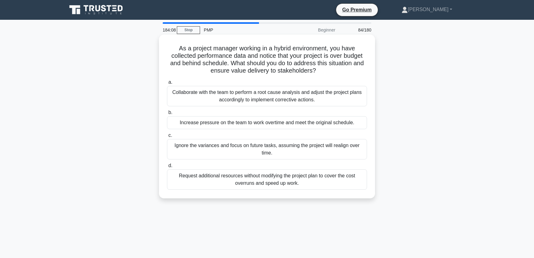
click at [340, 100] on div "Collaborate with the team to perform a root cause analysis and adjust the proje…" at bounding box center [267, 96] width 200 height 20
click at [167, 84] on input "a. Collaborate with the team to perform a root cause analysis and adjust the pr…" at bounding box center [167, 82] width 0 height 4
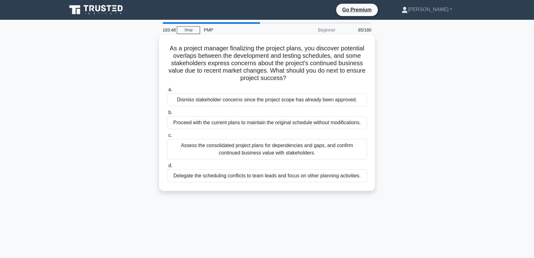
click at [313, 147] on div "Assess the consolidated project plans for dependencies and gaps, and confirm co…" at bounding box center [267, 149] width 200 height 20
click at [167, 137] on input "c. Assess the consolidated project plans for dependencies and gaps, and confirm…" at bounding box center [167, 135] width 0 height 4
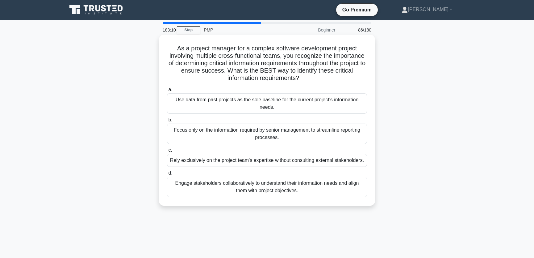
click at [316, 194] on div "Engage stakeholders collaboratively to understand their information needs and a…" at bounding box center [267, 187] width 200 height 20
click at [167, 175] on input "d. Engage stakeholders collaboratively to understand their information needs an…" at bounding box center [167, 173] width 0 height 4
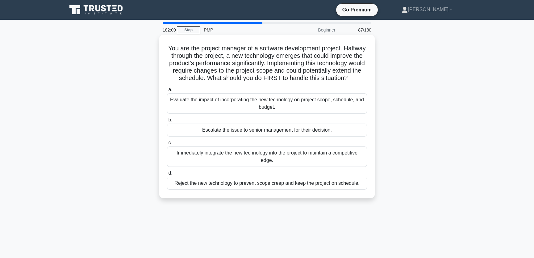
click at [328, 108] on div "Evaluate the impact of incorporating the new technology on project scope, sched…" at bounding box center [267, 103] width 200 height 20
click at [167, 92] on input "a. Evaluate the impact of incorporating the new technology on project scope, sc…" at bounding box center [167, 90] width 0 height 4
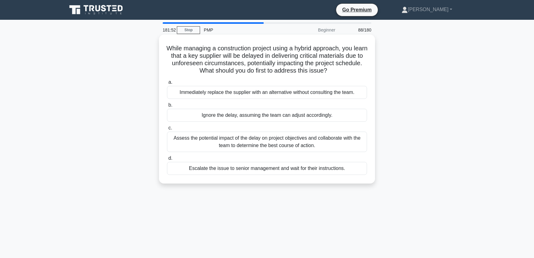
click at [290, 142] on div "Assess the potential impact of the delay on project objectives and collaborate …" at bounding box center [267, 142] width 200 height 20
click at [167, 130] on input "c. Assess the potential impact of the delay on project objectives and collabora…" at bounding box center [167, 128] width 0 height 4
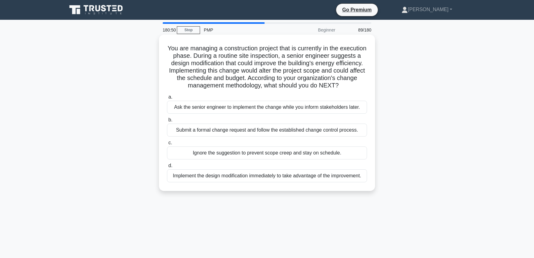
click at [265, 137] on div "Submit a formal change request and follow the established change control proces…" at bounding box center [267, 130] width 200 height 13
click at [167, 122] on input "b. Submit a formal change request and follow the established change control pro…" at bounding box center [167, 120] width 0 height 4
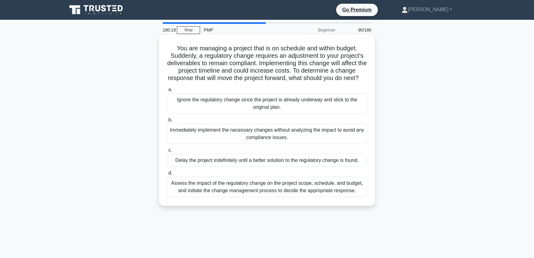
click at [313, 195] on div "Assess the impact of the regulatory change on the project scope, schedule, and …" at bounding box center [267, 187] width 200 height 20
click at [167, 175] on input "d. Assess the impact of the regulatory change on the project scope, schedule, a…" at bounding box center [167, 173] width 0 height 4
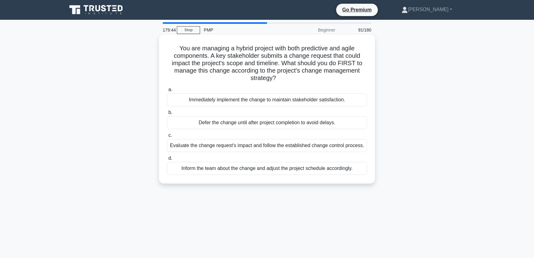
click at [335, 150] on div "Evaluate the change request's impact and follow the established change control …" at bounding box center [267, 145] width 200 height 13
click at [167, 137] on input "c. Evaluate the change request's impact and follow the established change contr…" at bounding box center [167, 135] width 0 height 4
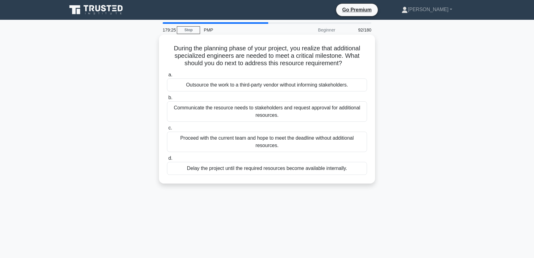
click at [340, 111] on div "Communicate the resource needs to stakeholders and request approval for additio…" at bounding box center [267, 111] width 200 height 20
click at [167, 100] on input "b. Communicate the resource needs to stakeholders and request approval for addi…" at bounding box center [167, 98] width 0 height 4
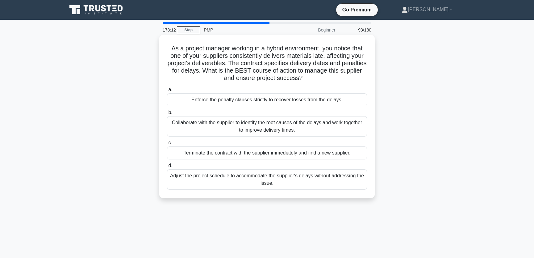
click at [318, 129] on div "Collaborate with the supplier to identify the root causes of the delays and wor…" at bounding box center [267, 126] width 200 height 20
click at [167, 115] on input "b. Collaborate with the supplier to identify the root causes of the delays and …" at bounding box center [167, 113] width 0 height 4
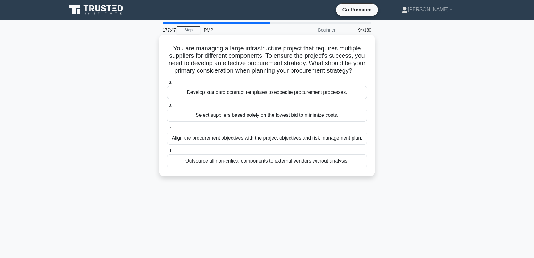
click at [313, 145] on div "Align the procurement objectives with the project objectives and risk managemen…" at bounding box center [267, 138] width 200 height 13
click at [167, 130] on input "c. Align the procurement objectives with the project objectives and risk manage…" at bounding box center [167, 128] width 0 height 4
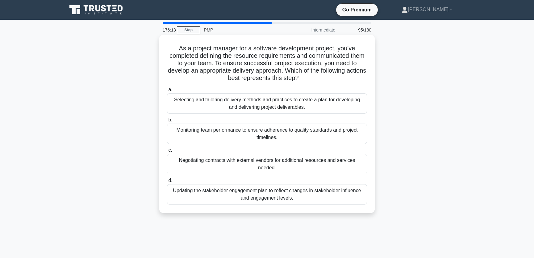
click at [299, 104] on div "Selecting and tailoring delivery methods and practices to create a plan for dev…" at bounding box center [267, 103] width 200 height 20
click at [167, 92] on input "a. Selecting and tailoring delivery methods and practices to create a plan for …" at bounding box center [167, 90] width 0 height 4
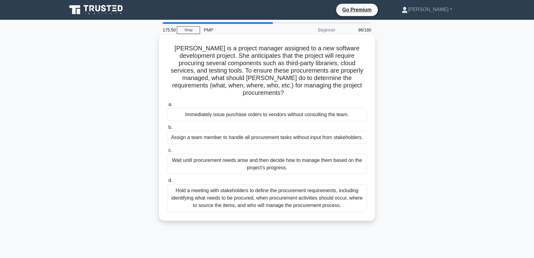
click at [292, 200] on div "Hold a meeting with stakeholders to define the procurement requirements, includ…" at bounding box center [267, 198] width 200 height 28
click at [167, 183] on input "d. Hold a meeting with stakeholders to define the procurement requirements, inc…" at bounding box center [167, 181] width 0 height 4
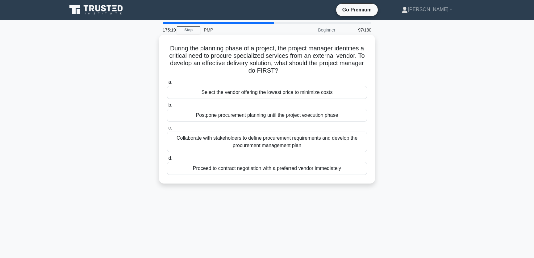
click at [323, 147] on div "Collaborate with stakeholders to define procurement requirements and develop th…" at bounding box center [267, 142] width 200 height 20
click at [167, 130] on input "c. Collaborate with stakeholders to define procurement requirements and develop…" at bounding box center [167, 128] width 0 height 4
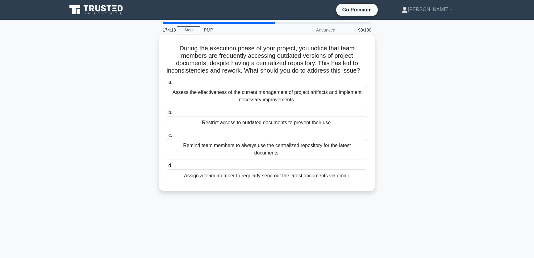
click at [298, 105] on div "Assess the effectiveness of the current management of project artifacts and imp…" at bounding box center [267, 96] width 200 height 20
click at [167, 84] on input "a. Assess the effectiveness of the current management of project artifacts and …" at bounding box center [167, 82] width 0 height 4
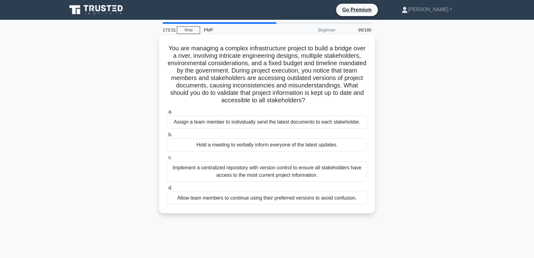
click at [333, 169] on div "Implement a centralized repository with version control to ensure all stakehold…" at bounding box center [267, 171] width 200 height 20
click at [167, 160] on input "c. Implement a centralized repository with version control to ensure all stakeh…" at bounding box center [167, 158] width 0 height 4
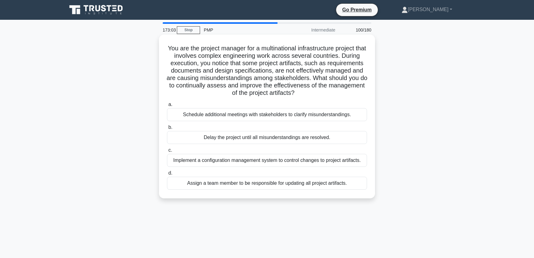
click at [330, 158] on div "Implement a configuration management system to control changes to project artif…" at bounding box center [267, 160] width 200 height 13
click at [167, 152] on input "c. Implement a configuration management system to control changes to project ar…" at bounding box center [167, 150] width 0 height 4
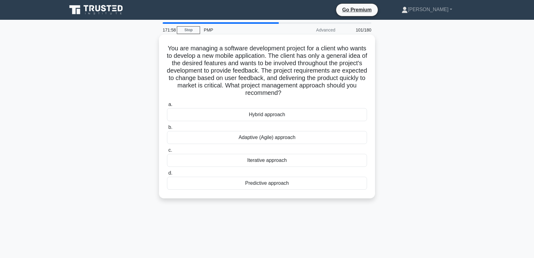
click at [301, 137] on div "Adaptive (Agile) approach" at bounding box center [267, 137] width 200 height 13
click at [167, 129] on input "b. Adaptive (Agile) approach" at bounding box center [167, 127] width 0 height 4
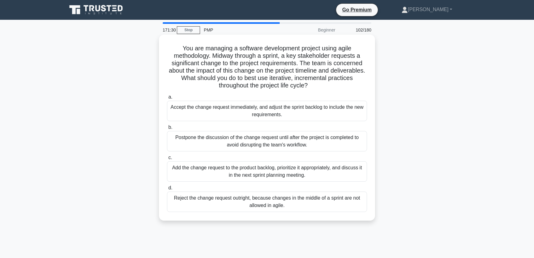
click at [312, 170] on div "Add the change request to the product backlog, prioritize it appropriately, and…" at bounding box center [267, 171] width 200 height 20
click at [167, 160] on input "c. Add the change request to the product backlog, prioritize it appropriately, …" at bounding box center [167, 158] width 0 height 4
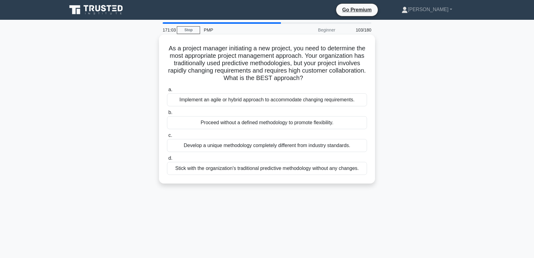
click at [329, 102] on div "Implement an agile or hybrid approach to accommodate changing requirements." at bounding box center [267, 99] width 200 height 13
click at [167, 92] on input "a. Implement an agile or hybrid approach to accommodate changing requirements." at bounding box center [167, 90] width 0 height 4
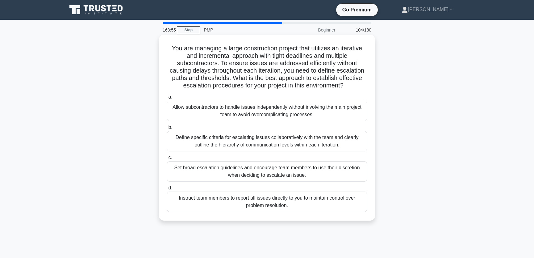
click at [321, 171] on div "Set broad escalation guidelines and encourage team members to use their discret…" at bounding box center [267, 171] width 200 height 20
click at [167, 160] on input "c. Set broad escalation guidelines and encourage team members to use their disc…" at bounding box center [167, 158] width 0 height 4
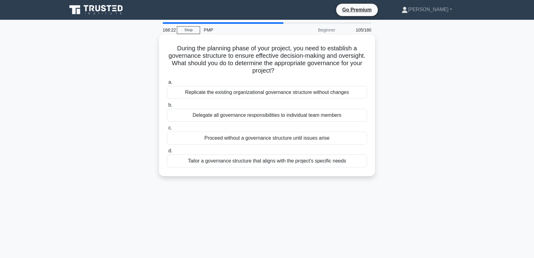
click at [280, 162] on div "Tailor a governance structure that aligns with the project's specific needs" at bounding box center [267, 160] width 200 height 13
click at [167, 153] on input "d. Tailor a governance structure that aligns with the project's specific needs" at bounding box center [167, 151] width 0 height 4
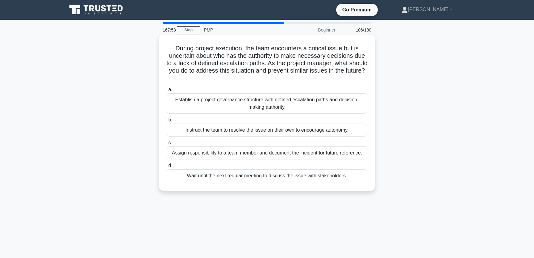
click at [311, 106] on div "Establish a project governance structure with defined escalation paths and deci…" at bounding box center [267, 103] width 200 height 20
click at [167, 92] on input "a. Establish a project governance structure with defined escalation paths and d…" at bounding box center [167, 90] width 0 height 4
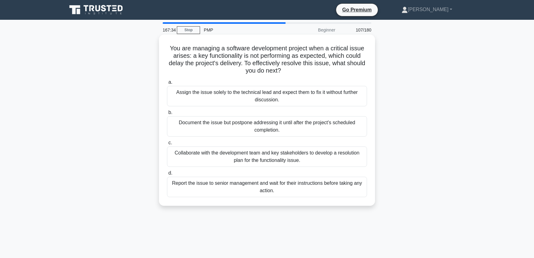
click at [316, 154] on div "Collaborate with the development team and key stakeholders to develop a resolut…" at bounding box center [267, 156] width 200 height 20
click at [167, 145] on input "c. Collaborate with the development team and key stakeholders to develop a reso…" at bounding box center [167, 143] width 0 height 4
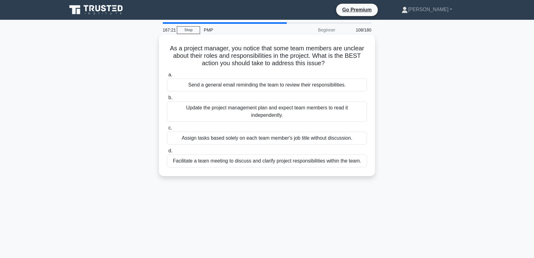
click at [320, 158] on div "Facilitate a team meeting to discuss and clarify project responsibilities withi…" at bounding box center [267, 160] width 200 height 13
click at [167, 153] on input "d. Facilitate a team meeting to discuss and clarify project responsibilities wi…" at bounding box center [167, 151] width 0 height 4
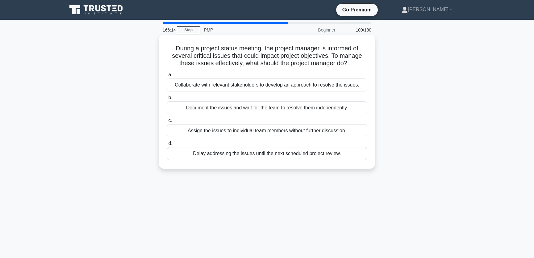
click at [235, 85] on div "Collaborate with relevant stakeholders to develop an approach to resolve the is…" at bounding box center [267, 84] width 200 height 13
click at [167, 77] on input "a. Collaborate with relevant stakeholders to develop an approach to resolve the…" at bounding box center [167, 75] width 0 height 4
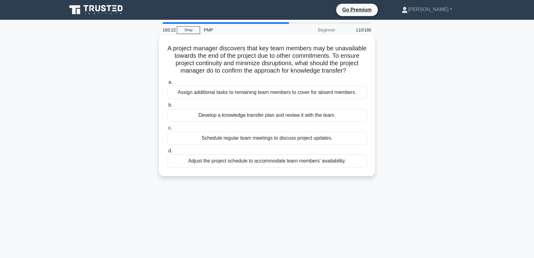
click at [338, 122] on div "Develop a knowledge transfer plan and review it with the team." at bounding box center [267, 115] width 200 height 13
click at [167, 107] on input "b. Develop a knowledge transfer plan and review it with the team." at bounding box center [167, 105] width 0 height 4
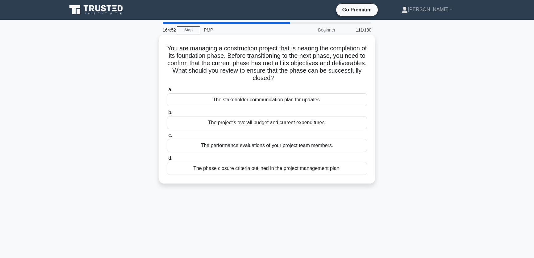
click at [340, 171] on div "The phase closure criteria outlined in the project management plan." at bounding box center [267, 168] width 200 height 13
click at [167, 160] on input "d. The phase closure criteria outlined in the project management plan." at bounding box center [167, 158] width 0 height 4
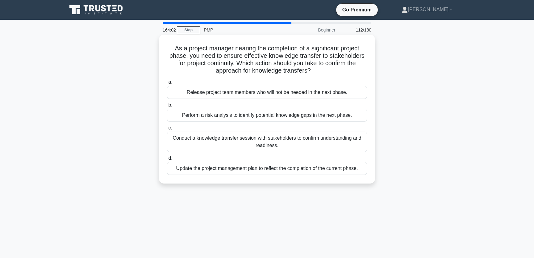
click at [315, 146] on div "Conduct a knowledge transfer session with stakeholders to confirm understanding…" at bounding box center [267, 142] width 200 height 20
click at [167, 130] on input "c. Conduct a knowledge transfer session with stakeholders to confirm understand…" at bounding box center [167, 128] width 0 height 4
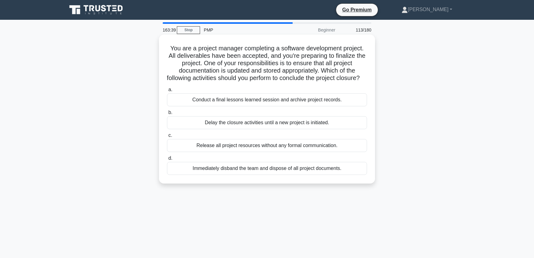
click at [344, 106] on div "Conduct a final lessons learned session and archive project records." at bounding box center [267, 99] width 200 height 13
click at [167, 92] on input "a. Conduct a final lessons learned session and archive project records." at bounding box center [167, 90] width 0 height 4
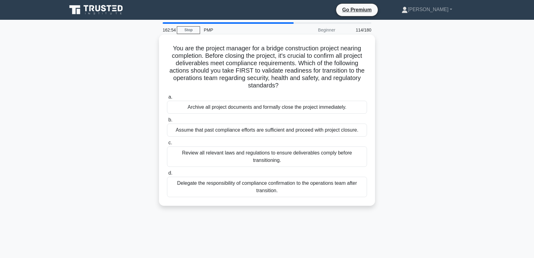
click at [311, 159] on div "Review all relevant laws and regulations to ensure deliverables comply before t…" at bounding box center [267, 156] width 200 height 20
click at [167, 145] on input "c. Review all relevant laws and regulations to ensure deliverables comply befor…" at bounding box center [167, 143] width 0 height 4
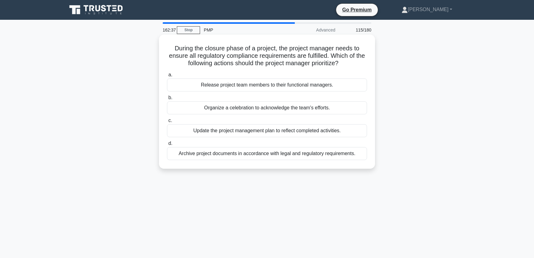
click at [351, 157] on div "Archive project documents in accordance with legal and regulatory requirements." at bounding box center [267, 153] width 200 height 13
click at [167, 145] on input "d. Archive project documents in accordance with legal and regulatory requiremen…" at bounding box center [167, 143] width 0 height 4
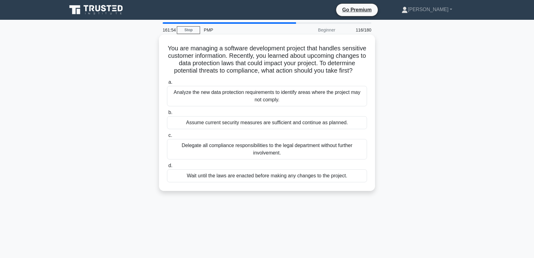
click at [324, 105] on div "Analyze the new data protection requirements to identify areas where the projec…" at bounding box center [267, 96] width 200 height 20
click at [167, 84] on input "a. Analyze the new data protection requirements to identify areas where the pro…" at bounding box center [167, 82] width 0 height 4
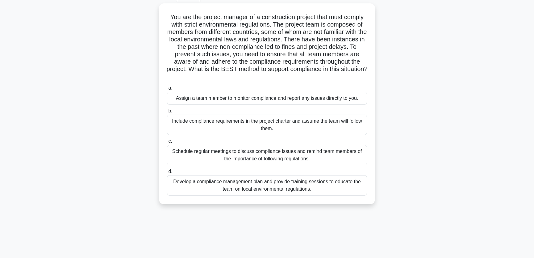
scroll to position [33, 0]
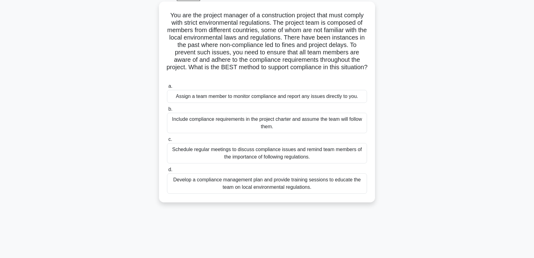
click at [327, 156] on div "Schedule regular meetings to discuss compliance issues and remind team members …" at bounding box center [267, 153] width 200 height 20
click at [167, 141] on input "c. Schedule regular meetings to discuss compliance issues and remind team membe…" at bounding box center [167, 139] width 0 height 4
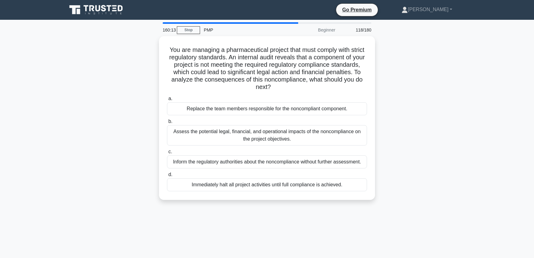
scroll to position [47, 0]
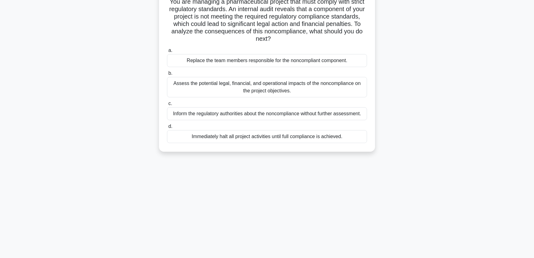
click at [323, 87] on div "Assess the potential legal, financial, and operational impacts of the noncompli…" at bounding box center [267, 87] width 200 height 20
click at [167, 75] on input "b. Assess the potential legal, financial, and operational impacts of the noncom…" at bounding box center [167, 73] width 0 height 4
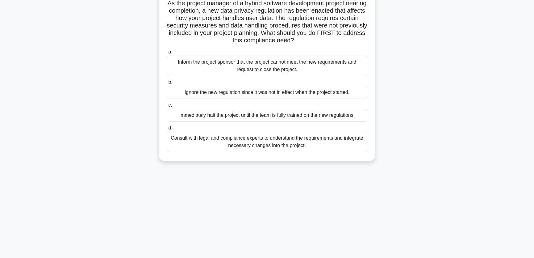
scroll to position [0, 0]
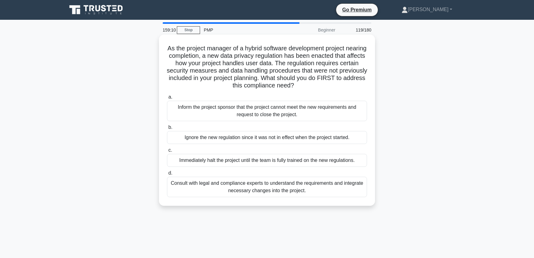
click at [312, 186] on div "Consult with legal and compliance experts to understand the requirements and in…" at bounding box center [267, 187] width 200 height 20
click at [167, 175] on input "d. Consult with legal and compliance experts to understand the requirements and…" at bounding box center [167, 173] width 0 height 4
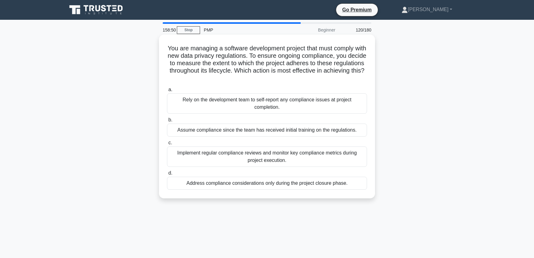
click at [335, 154] on div "Implement regular compliance reviews and monitor key compliance metrics during …" at bounding box center [267, 156] width 200 height 20
click at [167, 145] on input "c. Implement regular compliance reviews and monitor key compliance metrics duri…" at bounding box center [167, 143] width 0 height 4
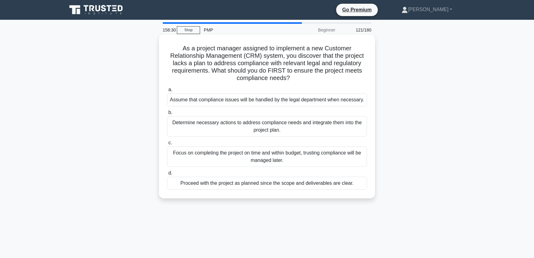
click at [337, 131] on div "Determine necessary actions to address compliance needs and integrate them into…" at bounding box center [267, 126] width 200 height 20
click at [167, 115] on input "b. Determine necessary actions to address compliance needs and integrate them i…" at bounding box center [167, 113] width 0 height 4
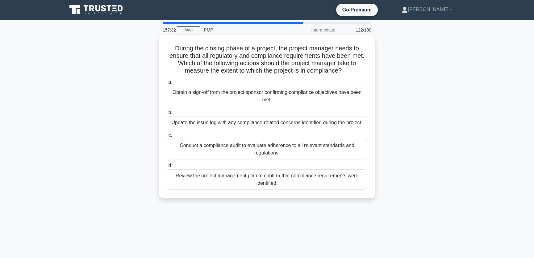
click at [331, 158] on div "Conduct a compliance audit to evaluate adherence to all relevant standards and …" at bounding box center [267, 149] width 200 height 20
click at [167, 137] on input "c. Conduct a compliance audit to evaluate adherence to all relevant standards a…" at bounding box center [167, 135] width 0 height 4
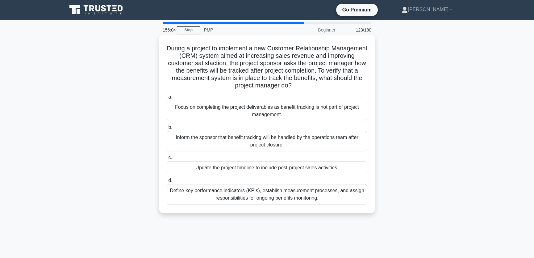
click at [339, 196] on div "Define key performance indicators (KPIs), establish measurement processes, and …" at bounding box center [267, 194] width 200 height 20
click at [167, 183] on input "d. Define key performance indicators (KPIs), establish measurement processes, a…" at bounding box center [167, 181] width 0 height 4
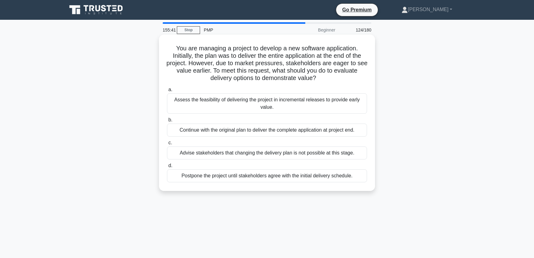
click at [350, 103] on div "Assess the feasibility of delivering the project in incremental releases to pro…" at bounding box center [267, 103] width 200 height 20
click at [167, 92] on input "a. Assess the feasibility of delivering the project in incremental releases to …" at bounding box center [167, 90] width 0 height 4
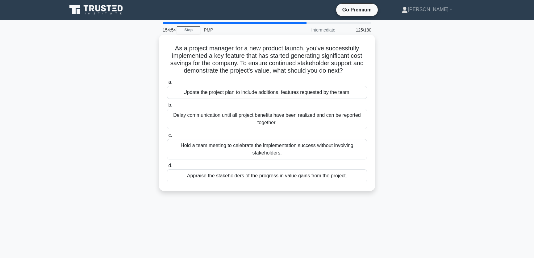
click at [290, 176] on div "Appraise the stakeholders of the progress in value gains from the project." at bounding box center [267, 175] width 200 height 13
click at [167, 168] on input "d. Appraise the stakeholders of the progress in value gains from the project." at bounding box center [167, 166] width 0 height 4
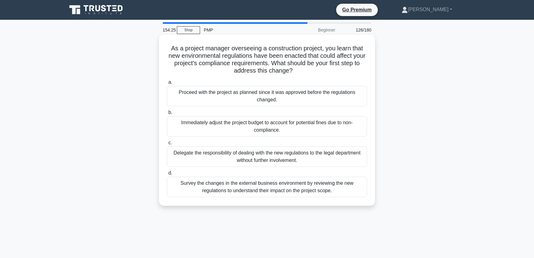
click at [349, 188] on div "Survey the changes in the external business environment by reviewing the new re…" at bounding box center [267, 187] width 200 height 20
click at [167, 175] on input "d. Survey the changes in the external business environment by reviewing the new…" at bounding box center [167, 173] width 0 height 4
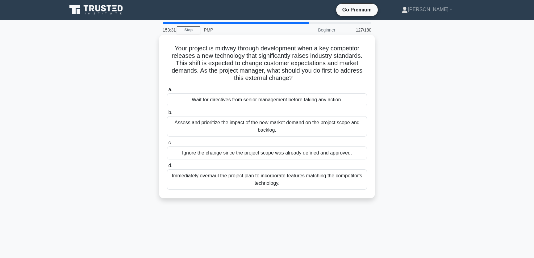
click at [306, 130] on div "Assess and prioritize the impact of the new market demand on the project scope …" at bounding box center [267, 126] width 200 height 20
click at [167, 115] on input "b. Assess and prioritize the impact of the new market demand on the project sco…" at bounding box center [167, 113] width 0 height 4
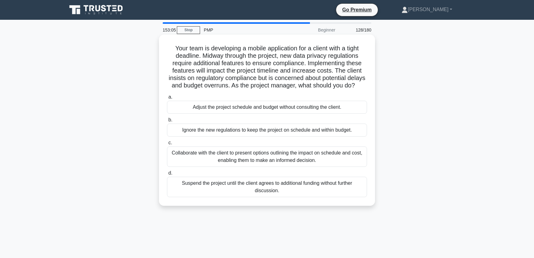
click at [343, 160] on div "Collaborate with the client to present options outlining the impact on schedule…" at bounding box center [267, 156] width 200 height 20
click at [167, 145] on input "c. Collaborate with the client to present options outlining the impact on sched…" at bounding box center [167, 143] width 0 height 4
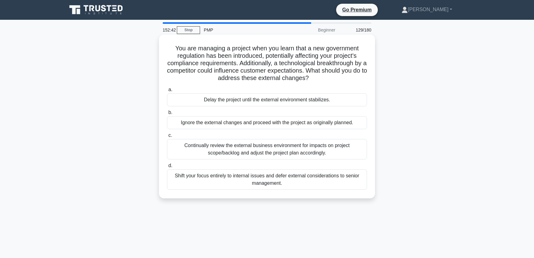
click at [341, 152] on div "Continually review the external business environment for impacts on project sco…" at bounding box center [267, 149] width 200 height 20
click at [167, 137] on input "c. Continually review the external business environment for impacts on project …" at bounding box center [167, 135] width 0 height 4
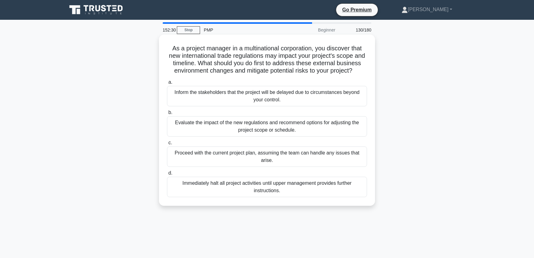
click at [322, 136] on div "Evaluate the impact of the new regulations and recommend options for adjusting …" at bounding box center [267, 126] width 200 height 20
click at [167, 115] on input "b. Evaluate the impact of the new regulations and recommend options for adjusti…" at bounding box center [167, 113] width 0 height 4
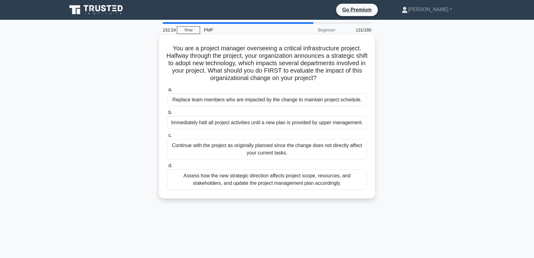
click at [312, 190] on div "Assess how the new strategic direction affects project scope, resources, and st…" at bounding box center [267, 179] width 200 height 20
click at [167, 168] on input "d. Assess how the new strategic direction affects project scope, resources, and…" at bounding box center [167, 166] width 0 height 4
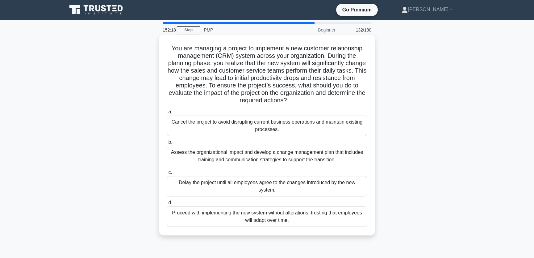
click at [309, 157] on div "Assess the organizational impact and develop a change management plan that incl…" at bounding box center [267, 156] width 200 height 20
click at [167, 144] on input "b. Assess the organizational impact and develop a change management plan that i…" at bounding box center [167, 142] width 0 height 4
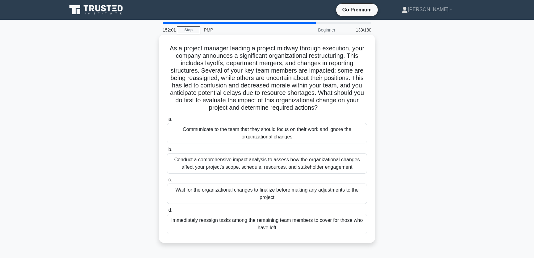
click at [313, 166] on div "Conduct a comprehensive impact analysis to assess how the organizational change…" at bounding box center [267, 163] width 200 height 20
click at [167, 152] on input "b. Conduct a comprehensive impact analysis to assess how the organizational cha…" at bounding box center [167, 150] width 0 height 4
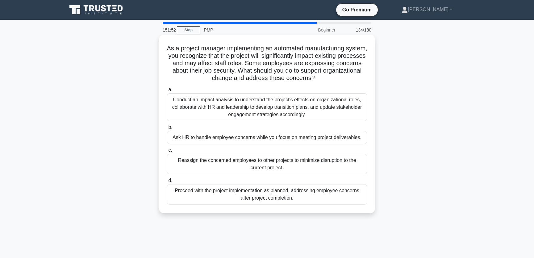
click at [280, 111] on div "Conduct an impact analysis to understand the project's effects on organizationa…" at bounding box center [267, 107] width 200 height 28
click at [167, 92] on input "a. Conduct an impact analysis to understand the project's effects on organizati…" at bounding box center [167, 90] width 0 height 4
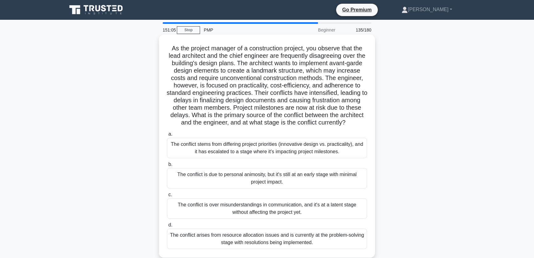
scroll to position [47, 0]
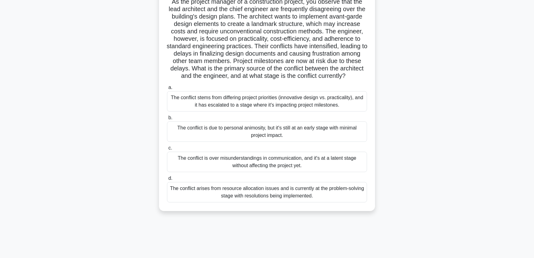
click at [255, 106] on div "The conflict stems from differing project priorities (innovative design vs. pra…" at bounding box center [267, 101] width 200 height 20
click at [167, 90] on input "a. The conflict stems from differing project priorities (innovative design vs. …" at bounding box center [167, 88] width 0 height 4
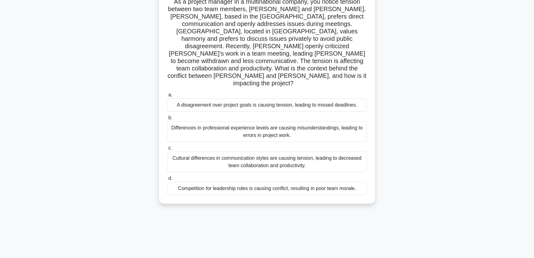
scroll to position [0, 0]
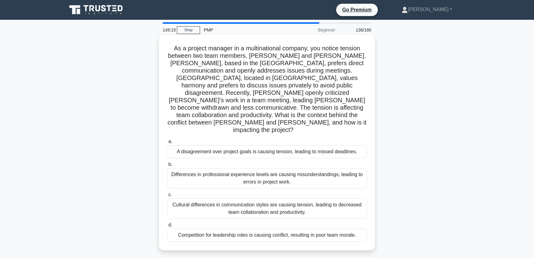
click at [345, 198] on div "Cultural differences in communication styles are causing tension, leading to de…" at bounding box center [267, 208] width 200 height 20
click at [167, 193] on input "c. Cultural differences in communication styles are causing tension, leading to…" at bounding box center [167, 195] width 0 height 4
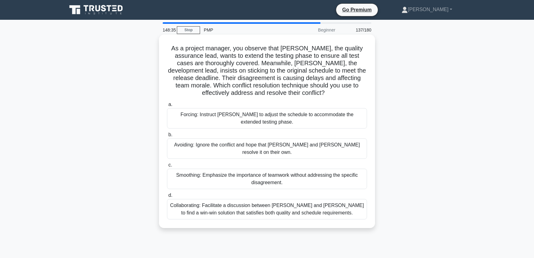
click at [336, 206] on div "Collaborating: Facilitate a discussion between [PERSON_NAME] and [PERSON_NAME] …" at bounding box center [267, 209] width 200 height 20
click at [167, 197] on input "d. Collaborating: Facilitate a discussion between [PERSON_NAME] and [PERSON_NAM…" at bounding box center [167, 195] width 0 height 4
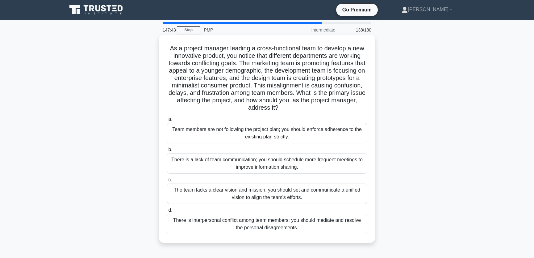
click at [322, 195] on div "The team lacks a clear vision and mission; you should set and communicate a uni…" at bounding box center [267, 193] width 200 height 20
click at [167, 182] on input "c. The team lacks a clear vision and mission; you should set and communicate a …" at bounding box center [167, 180] width 0 height 4
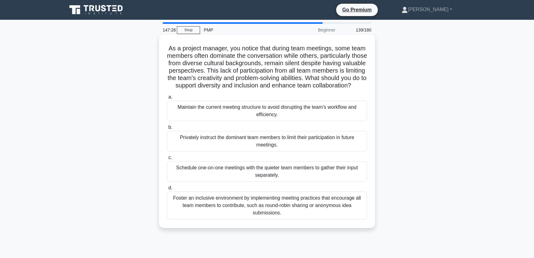
click at [311, 218] on div "Foster an inclusive environment by implementing meeting practices that encourag…" at bounding box center [267, 206] width 200 height 28
click at [167, 190] on input "[PERSON_NAME] an inclusive environment by implementing meeting practices that e…" at bounding box center [167, 188] width 0 height 4
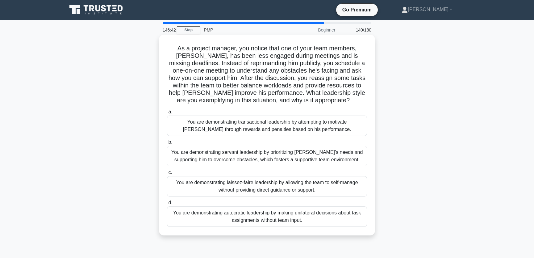
click at [243, 155] on div "You are demonstrating servant leadership by prioritizing [PERSON_NAME]'s needs …" at bounding box center [267, 156] width 200 height 20
click at [167, 144] on input "b. You are demonstrating servant leadership by prioritizing [PERSON_NAME]'s nee…" at bounding box center [167, 142] width 0 height 4
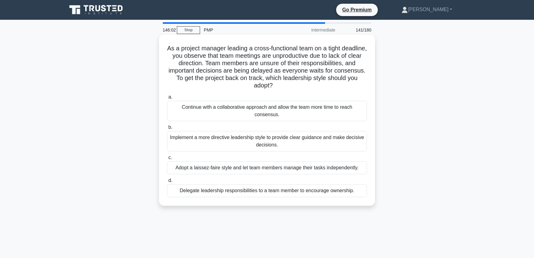
click at [317, 138] on div "Implement a more directive leadership style to provide clear guidance and make …" at bounding box center [267, 141] width 200 height 20
click at [167, 129] on input "b. Implement a more directive leadership style to provide clear guidance and ma…" at bounding box center [167, 127] width 0 height 4
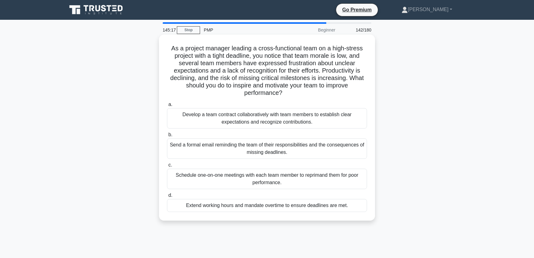
click at [329, 116] on div "Develop a team contract collaboratively with team members to establish clear ex…" at bounding box center [267, 118] width 200 height 20
click at [167, 107] on input "a. Develop a team contract collaboratively with team members to establish clear…" at bounding box center [167, 105] width 0 height 4
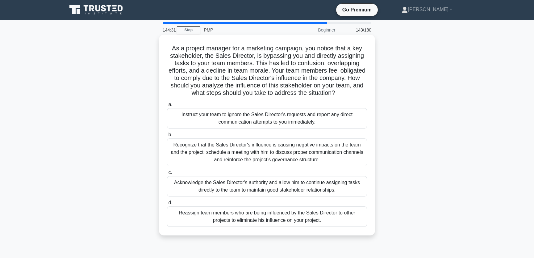
click at [333, 152] on div "Recognize that the Sales Director's influence is causing negative impacts on th…" at bounding box center [267, 152] width 200 height 28
click at [167, 137] on input "b. Recognize that the Sales Director's influence is causing negative impacts on…" at bounding box center [167, 135] width 0 height 4
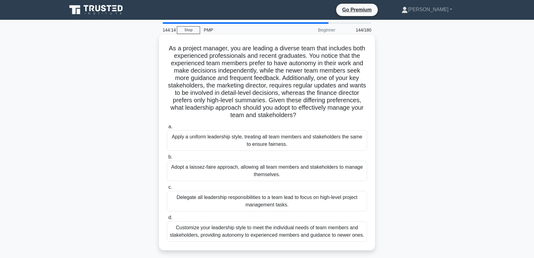
click at [327, 235] on div "Customize your leadership style to meet the individual needs of team members an…" at bounding box center [267, 231] width 200 height 20
click at [167, 220] on input "d. Customize your leadership style to meet the individual needs of team members…" at bounding box center [167, 218] width 0 height 4
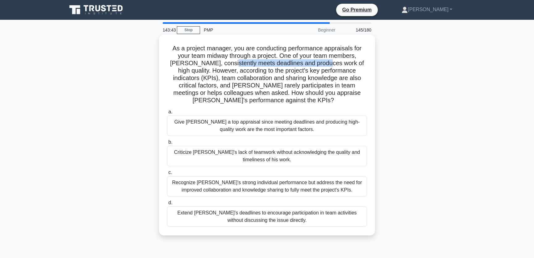
drag, startPoint x: 219, startPoint y: 64, endPoint x: 314, endPoint y: 64, distance: 95.5
click at [314, 64] on h5 "As a project manager, you are conducting performance appraisals for your team m…" at bounding box center [267, 74] width 201 height 60
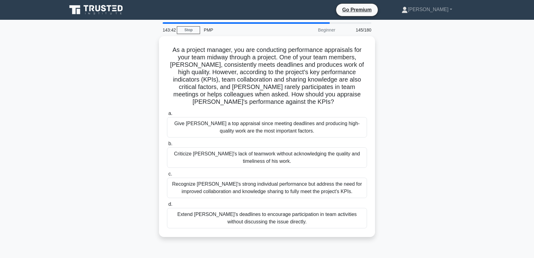
click at [388, 75] on div "As a project manager, you are conducting performance appraisals for your team m…" at bounding box center [267, 140] width 408 height 208
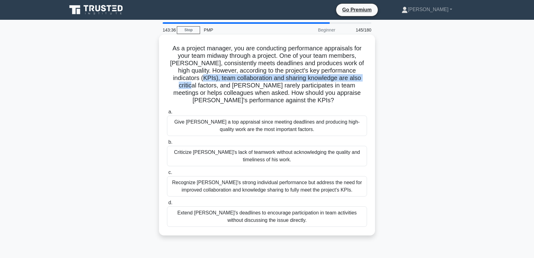
drag, startPoint x: 173, startPoint y: 79, endPoint x: 350, endPoint y: 78, distance: 177.0
click at [350, 78] on h5 "As a project manager, you are conducting performance appraisals for your team m…" at bounding box center [267, 74] width 201 height 60
click at [213, 84] on h5 "As a project manager, you are conducting performance appraisals for your team m…" at bounding box center [267, 74] width 201 height 60
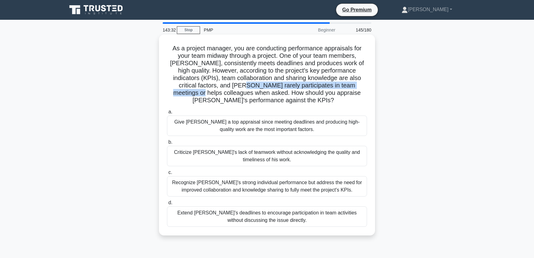
drag, startPoint x: 209, startPoint y: 86, endPoint x: 345, endPoint y: 86, distance: 136.5
click at [345, 86] on h5 "As a project manager, you are conducting performance appraisals for your team m…" at bounding box center [267, 74] width 201 height 60
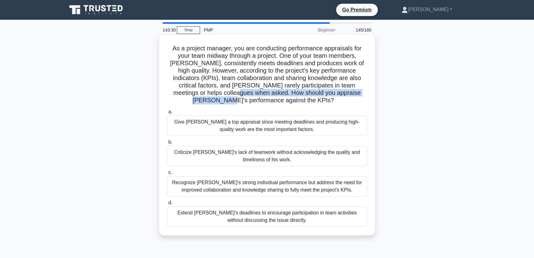
drag, startPoint x: 192, startPoint y: 93, endPoint x: 344, endPoint y: 95, distance: 151.7
click at [344, 95] on h5 "As a project manager, you are conducting performance appraisals for your team m…" at bounding box center [267, 74] width 201 height 60
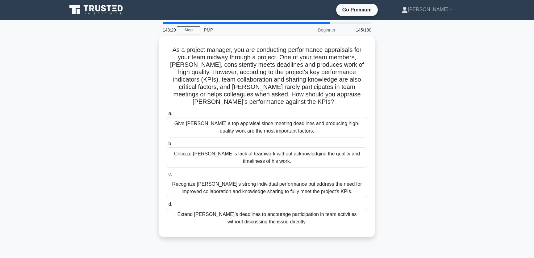
click at [415, 162] on div "As a project manager, you are conducting performance appraisals for your team m…" at bounding box center [267, 140] width 408 height 208
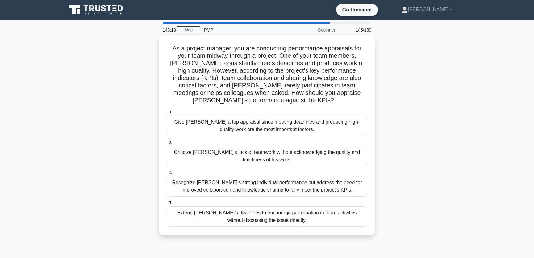
click at [352, 186] on div "Recognize [PERSON_NAME]'s strong individual performance but address the need fo…" at bounding box center [267, 186] width 200 height 20
click at [167, 175] on input "c. Recognize [PERSON_NAME]'s strong individual performance but address the need…" at bounding box center [167, 173] width 0 height 4
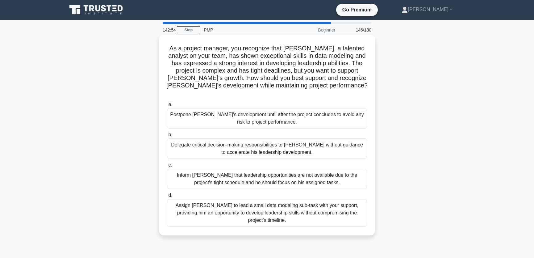
click at [300, 208] on div "Assign [PERSON_NAME] to lead a small data modeling sub-task with your support, …" at bounding box center [267, 213] width 200 height 28
click at [167, 197] on input "d. Assign [PERSON_NAME] to lead a small data modeling sub-task with your suppor…" at bounding box center [167, 195] width 0 height 4
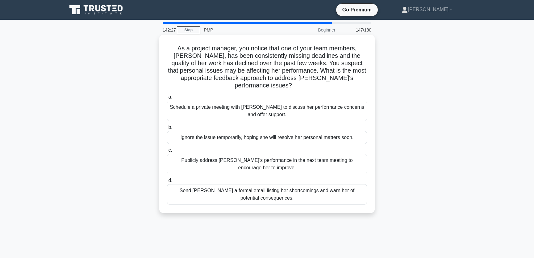
click at [348, 107] on div "Schedule a private meeting with [PERSON_NAME] to discuss her performance concer…" at bounding box center [267, 111] width 200 height 20
click at [167, 99] on input "a. Schedule a private meeting with [PERSON_NAME] to discuss her performance con…" at bounding box center [167, 97] width 0 height 4
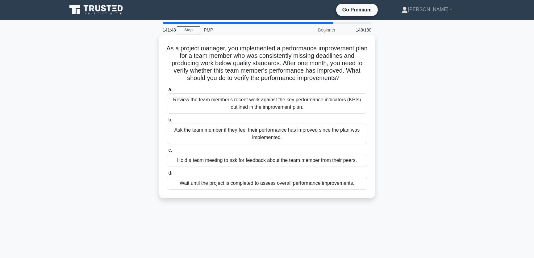
click at [321, 105] on div "Review the team member's recent work against the key performance indicators (KP…" at bounding box center [267, 103] width 200 height 20
click at [167, 92] on input "a. Review the team member's recent work against the key performance indicators …" at bounding box center [167, 90] width 0 height 4
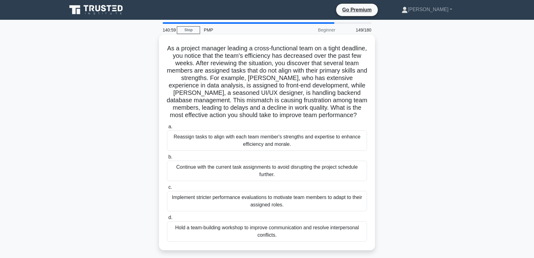
click at [216, 142] on div "Reassign tasks to align with each team member's strengths and expertise to enha…" at bounding box center [267, 140] width 200 height 20
click at [167, 129] on input "a. Reassign tasks to align with each team member's strengths and expertise to e…" at bounding box center [167, 127] width 0 height 4
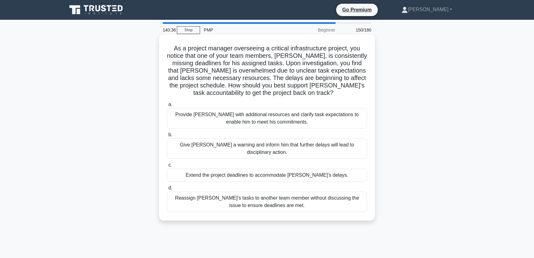
click at [310, 122] on div "Provide [PERSON_NAME] with additional resources and clarify task expectations t…" at bounding box center [267, 118] width 200 height 20
click at [167, 107] on input "a. Provide [PERSON_NAME] with additional resources and clarify task expectation…" at bounding box center [167, 105] width 0 height 4
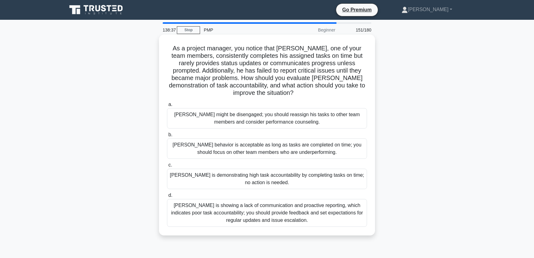
click at [337, 217] on div "[PERSON_NAME] is showing a lack of communication and proactive reporting, which…" at bounding box center [267, 213] width 200 height 28
click at [167, 197] on input "[PERSON_NAME] is showing a lack of communication and proactive reporting, which…" at bounding box center [167, 195] width 0 height 4
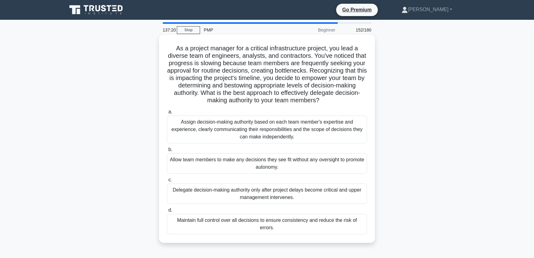
click at [319, 125] on div "Assign decision-making authority based on each team member's expertise and expe…" at bounding box center [267, 130] width 200 height 28
click at [167, 114] on input "a. Assign decision-making authority based on each team member's expertise and e…" at bounding box center [167, 112] width 0 height 4
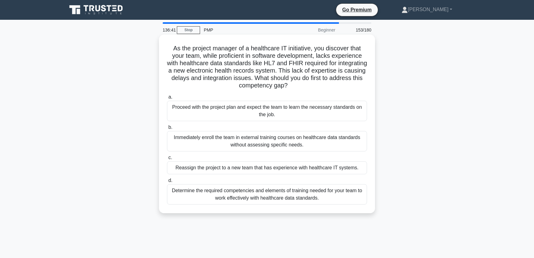
click at [281, 192] on div "Determine the required competencies and elements of training needed for your te…" at bounding box center [267, 194] width 200 height 20
click at [167, 183] on input "d. Determine the required competencies and elements of training needed for your…" at bounding box center [167, 181] width 0 height 4
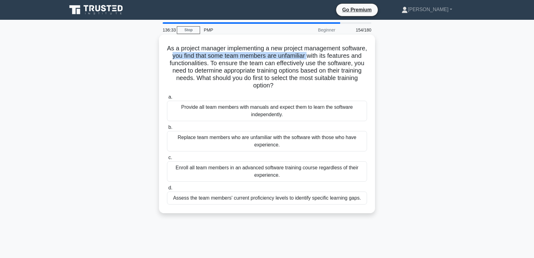
drag, startPoint x: 201, startPoint y: 57, endPoint x: 339, endPoint y: 57, distance: 137.8
click at [339, 57] on h5 "As a project manager implementing a new project management software, you find t…" at bounding box center [267, 66] width 201 height 45
drag, startPoint x: 252, startPoint y: 64, endPoint x: 363, endPoint y: 64, distance: 110.6
click at [363, 64] on h5 "As a project manager implementing a new project management software, you find t…" at bounding box center [267, 66] width 201 height 45
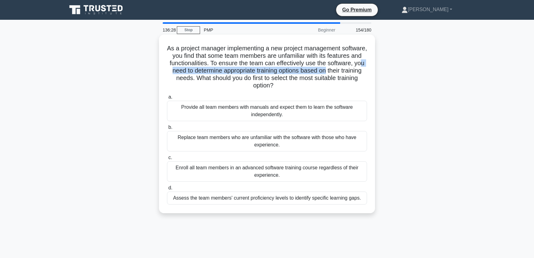
drag, startPoint x: 201, startPoint y: 71, endPoint x: 367, endPoint y: 73, distance: 165.3
click at [367, 73] on h5 "As a project manager implementing a new project management software, you find t…" at bounding box center [267, 66] width 201 height 45
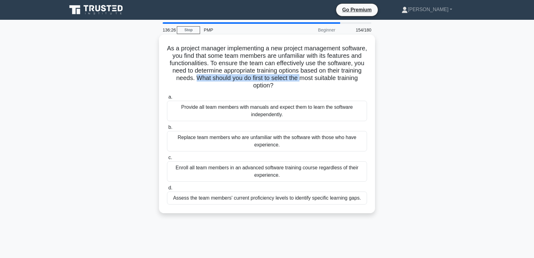
drag, startPoint x: 238, startPoint y: 80, endPoint x: 343, endPoint y: 82, distance: 105.4
click at [343, 82] on h5 "As a project manager implementing a new project management software, you find t…" at bounding box center [267, 66] width 201 height 45
click at [312, 88] on h5 "As a project manager implementing a new project management software, you find t…" at bounding box center [267, 66] width 201 height 45
click at [299, 198] on div "Assess the team members' current proficiency levels to identify specific learni…" at bounding box center [267, 198] width 200 height 13
click at [167, 190] on input "d. Assess the team members' current proficiency levels to identify specific lea…" at bounding box center [167, 188] width 0 height 4
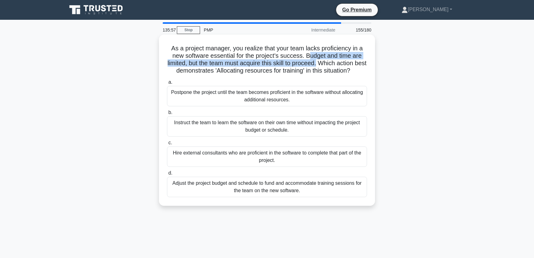
drag, startPoint x: 308, startPoint y: 56, endPoint x: 326, endPoint y: 65, distance: 19.9
click at [326, 65] on h5 "As a project manager, you realize that your team lacks proficiency in a new sof…" at bounding box center [267, 59] width 201 height 30
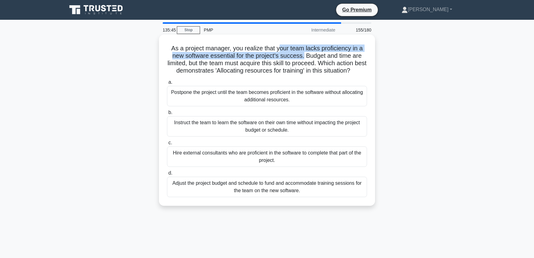
drag, startPoint x: 280, startPoint y: 48, endPoint x: 304, endPoint y: 58, distance: 26.4
click at [304, 58] on h5 "As a project manager, you realize that your team lacks proficiency in a new sof…" at bounding box center [267, 59] width 201 height 30
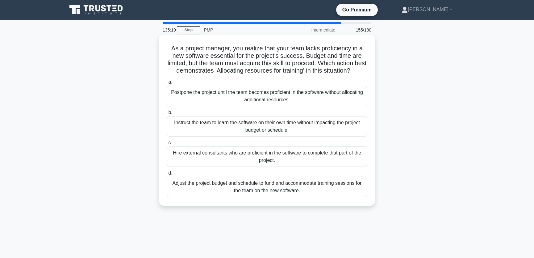
click at [315, 197] on div "Adjust the project budget and schedule to fund and accommodate training session…" at bounding box center [267, 187] width 200 height 20
click at [167, 175] on input "d. Adjust the project budget and schedule to fund and accommodate training sess…" at bounding box center [167, 173] width 0 height 4
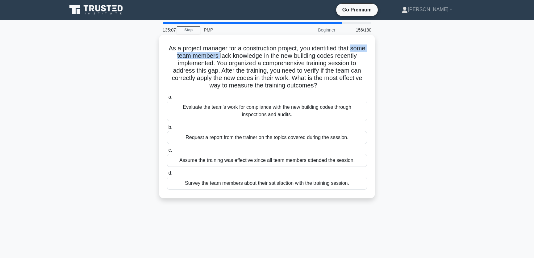
drag, startPoint x: 178, startPoint y: 57, endPoint x: 239, endPoint y: 57, distance: 60.5
click at [239, 57] on h5 "As a project manager for a construction project, you identified that some team …" at bounding box center [267, 66] width 201 height 45
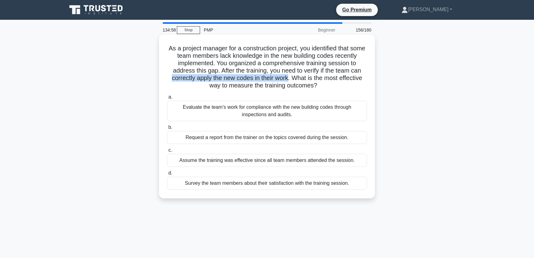
drag, startPoint x: 188, startPoint y: 77, endPoint x: 306, endPoint y: 80, distance: 118.7
click at [306, 80] on h5 "As a project manager for a construction project, you identified that some team …" at bounding box center [267, 66] width 201 height 45
click at [280, 113] on div "Evaluate the team's work for compliance with the new building codes through ins…" at bounding box center [267, 111] width 200 height 20
click at [167, 99] on input "a. Evaluate the team's work for compliance with the new building codes through …" at bounding box center [167, 97] width 0 height 4
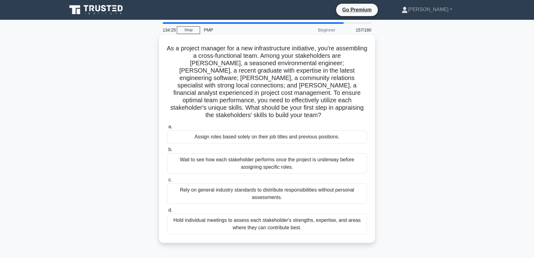
click at [296, 216] on div "Hold individual meetings to assess each stakeholder's strengths, expertise, and…" at bounding box center [267, 224] width 200 height 20
click at [167, 212] on input "d. Hold individual meetings to assess each stakeholder's strengths, expertise, …" at bounding box center [167, 210] width 0 height 4
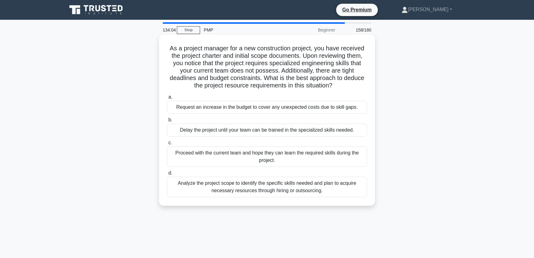
click at [331, 187] on div "Analyze the project scope to identify the specific skills needed and plan to ac…" at bounding box center [267, 187] width 200 height 20
click at [167, 175] on input "d. Analyze the project scope to identify the specific skills needed and plan to…" at bounding box center [167, 173] width 0 height 4
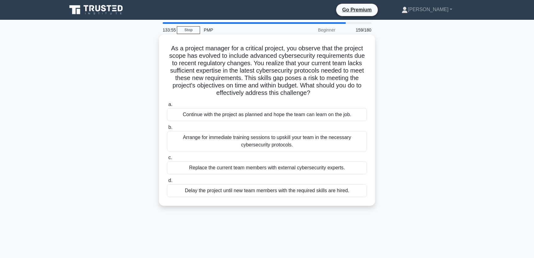
click at [236, 140] on div "Arrange for immediate training sessions to upskill your team in the necessary c…" at bounding box center [267, 141] width 200 height 20
click at [167, 129] on input "b. Arrange for immediate training sessions to upskill your team in the necessar…" at bounding box center [167, 127] width 0 height 4
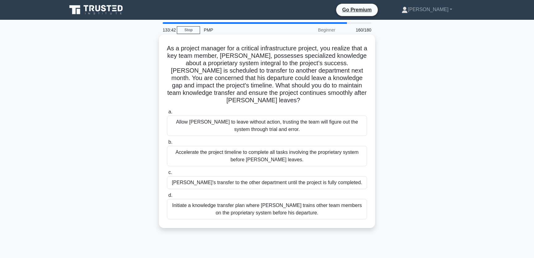
click at [321, 204] on div "Initiate a knowledge transfer plan where [PERSON_NAME] trains other team member…" at bounding box center [267, 209] width 200 height 20
click at [167, 197] on input "d. Initiate a knowledge transfer plan where [PERSON_NAME] trains other team mem…" at bounding box center [167, 195] width 0 height 4
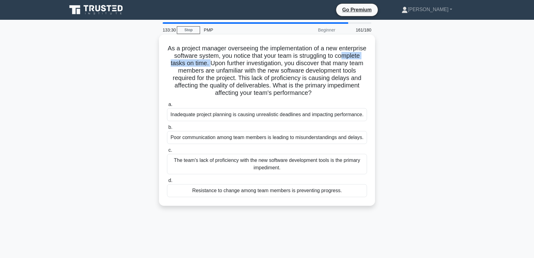
drag, startPoint x: 177, startPoint y: 64, endPoint x: 239, endPoint y: 62, distance: 62.1
click at [239, 62] on h5 "As a project manager overseeing the implementation of a new enterprise software…" at bounding box center [267, 70] width 201 height 53
drag, startPoint x: 256, startPoint y: 70, endPoint x: 297, endPoint y: 72, distance: 41.1
click at [297, 72] on h5 "As a project manager overseeing the implementation of a new enterprise software…" at bounding box center [267, 70] width 201 height 53
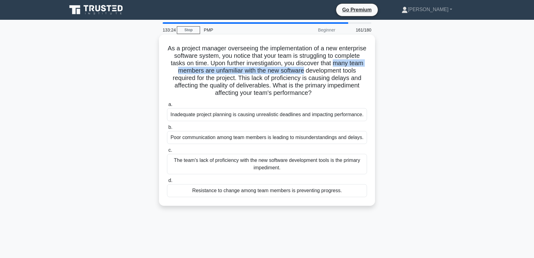
drag, startPoint x: 187, startPoint y: 71, endPoint x: 356, endPoint y: 71, distance: 169.9
click at [356, 71] on h5 "As a project manager overseeing the implementation of a new enterprise software…" at bounding box center [267, 70] width 201 height 53
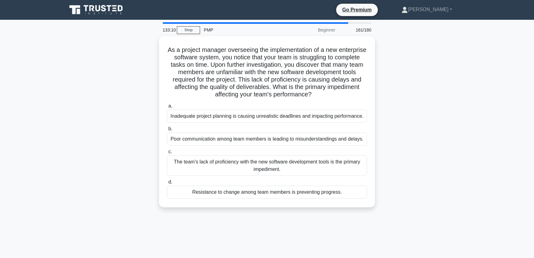
click at [411, 184] on div "As a project manager overseeing the implementation of a new enterprise software…" at bounding box center [267, 125] width 408 height 179
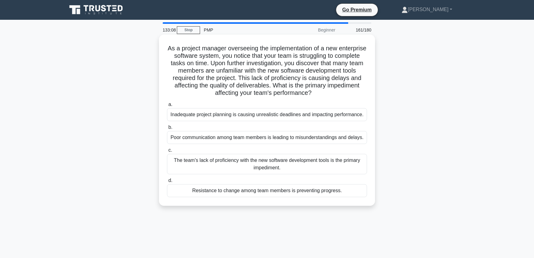
click at [321, 174] on div "The team's lack of proficiency with the new software development tools is the p…" at bounding box center [267, 164] width 200 height 20
click at [167, 152] on input "c. The team's lack of proficiency with the new software development tools is th…" at bounding box center [167, 150] width 0 height 4
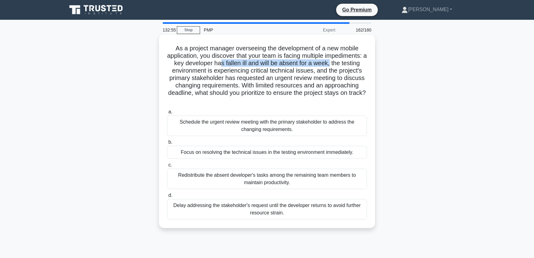
drag, startPoint x: 221, startPoint y: 64, endPoint x: 334, endPoint y: 64, distance: 113.1
click at [334, 64] on h5 "As a project manager overseeing the development of a new mobile application, yo…" at bounding box center [267, 74] width 201 height 60
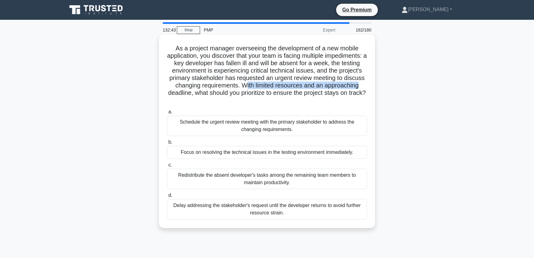
drag, startPoint x: 247, startPoint y: 86, endPoint x: 367, endPoint y: 86, distance: 120.2
click at [367, 86] on h5 "As a project manager overseeing the development of a new mobile application, yo…" at bounding box center [267, 74] width 201 height 60
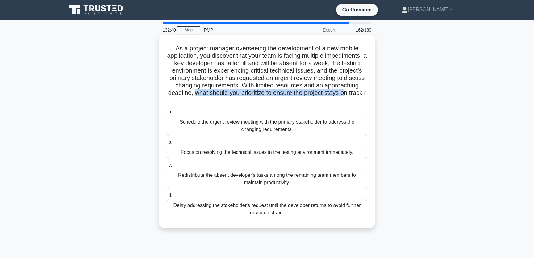
drag, startPoint x: 204, startPoint y: 94, endPoint x: 356, endPoint y: 95, distance: 151.7
click at [356, 95] on h5 "As a project manager overseeing the development of a new mobile application, yo…" at bounding box center [267, 74] width 201 height 60
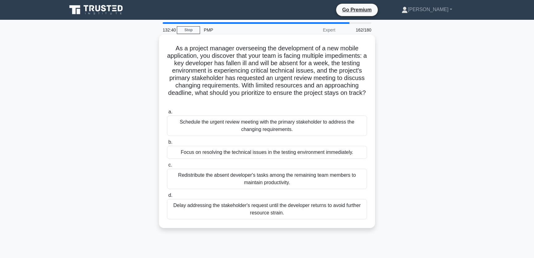
click at [303, 104] on h5 "As a project manager overseeing the development of a new mobile application, yo…" at bounding box center [267, 74] width 201 height 60
drag, startPoint x: 240, startPoint y: 71, endPoint x: 314, endPoint y: 72, distance: 73.8
click at [314, 72] on h5 "As a project manager overseeing the development of a new mobile application, yo…" at bounding box center [267, 74] width 201 height 60
click at [306, 103] on h5 "As a project manager overseeing the development of a new mobile application, yo…" at bounding box center [267, 74] width 201 height 60
click at [311, 181] on div "Redistribute the absent developer's tasks among the remaining team members to m…" at bounding box center [267, 179] width 200 height 20
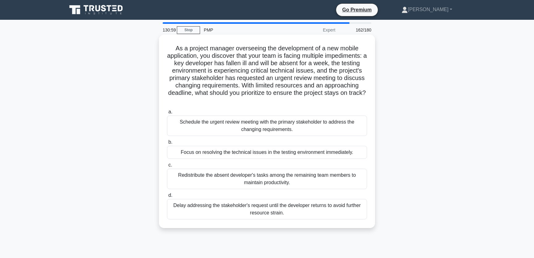
click at [167, 167] on input "c. Redistribute the absent developer's tasks among the remaining team members t…" at bounding box center [167, 165] width 0 height 4
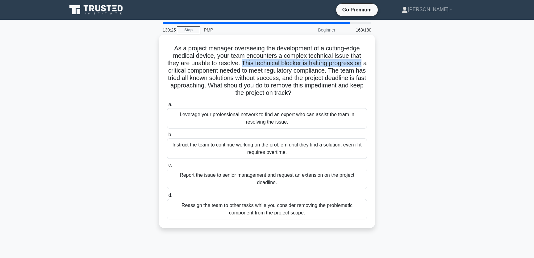
drag, startPoint x: 246, startPoint y: 64, endPoint x: 366, endPoint y: 66, distance: 120.2
click at [366, 66] on h5 "As a project manager overseeing the development of a cutting-edge medical devic…" at bounding box center [267, 70] width 201 height 53
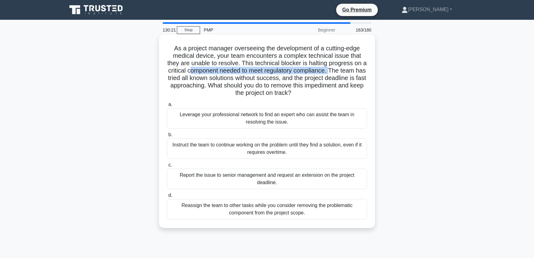
drag, startPoint x: 196, startPoint y: 72, endPoint x: 339, endPoint y: 74, distance: 142.1
click at [339, 74] on h5 "As a project manager overseeing the development of a cutting-edge medical devic…" at bounding box center [267, 70] width 201 height 53
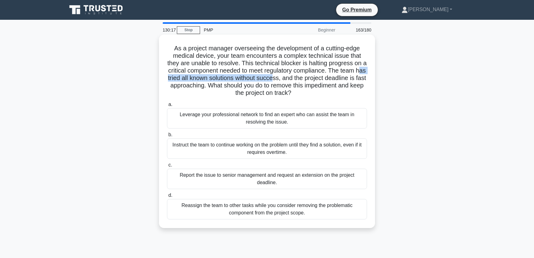
drag, startPoint x: 171, startPoint y: 78, endPoint x: 290, endPoint y: 80, distance: 119.3
click at [290, 80] on h5 "As a project manager overseeing the development of a cutting-edge medical devic…" at bounding box center [267, 70] width 201 height 53
click at [242, 94] on h5 "As a project manager overseeing the development of a cutting-edge medical devic…" at bounding box center [267, 70] width 201 height 53
click at [302, 121] on div "Leverage your professional network to find an expert who can assist the team in…" at bounding box center [267, 118] width 200 height 20
click at [167, 107] on input "a. Leverage your professional network to find an expert who can assist the team…" at bounding box center [167, 105] width 0 height 4
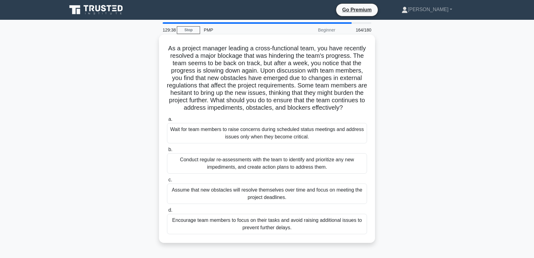
click at [268, 171] on div "Conduct regular re-assessments with the team to identify and prioritize any new…" at bounding box center [267, 163] width 200 height 20
click at [167, 152] on input "b. Conduct regular re-assessments with the team to identify and prioritize any …" at bounding box center [167, 150] width 0 height 4
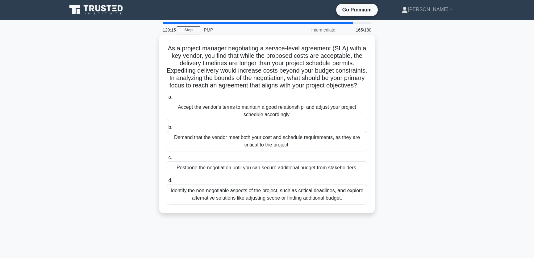
click at [297, 199] on div "Identify the non-negotiable aspects of the project, such as critical deadlines,…" at bounding box center [267, 194] width 200 height 20
click at [167, 183] on input "d. Identify the non-negotiable aspects of the project, such as critical deadlin…" at bounding box center [167, 181] width 0 height 4
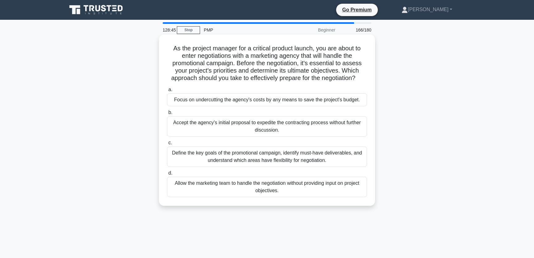
click at [346, 158] on div "Define the key goals of the promotional campaign, identify must-have deliverabl…" at bounding box center [267, 156] width 200 height 20
click at [167, 145] on input "c. Define the key goals of the promotional campaign, identify must-have deliver…" at bounding box center [167, 143] width 0 height 4
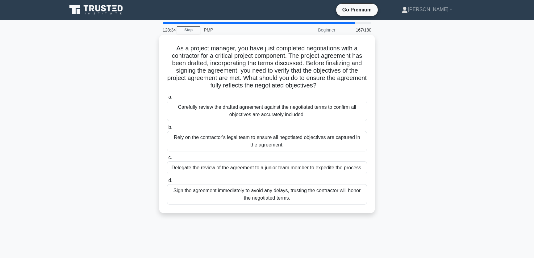
click at [322, 110] on div "Carefully review the drafted agreement against the negotiated terms to confirm …" at bounding box center [267, 111] width 200 height 20
click at [167, 99] on input "a. Carefully review the drafted agreement against the negotiated terms to confi…" at bounding box center [167, 97] width 0 height 4
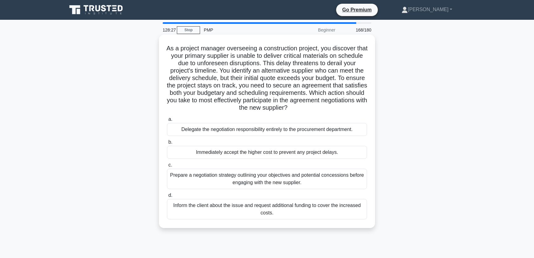
click at [297, 179] on div "Prepare a negotiation strategy outlining your objectives and potential concessi…" at bounding box center [267, 179] width 200 height 20
click at [167, 167] on input "c. Prepare a negotiation strategy outlining your objectives and potential conce…" at bounding box center [167, 165] width 0 height 4
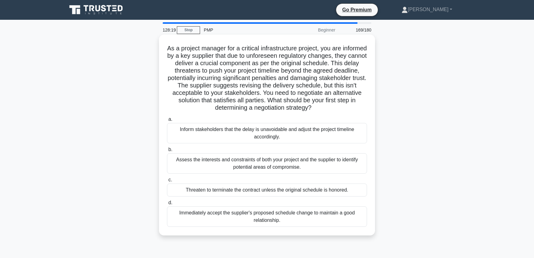
click at [243, 158] on div "Assess the interests and constraints of both your project and the supplier to i…" at bounding box center [267, 163] width 200 height 20
click at [167, 152] on input "b. Assess the interests and constraints of both your project and the supplier t…" at bounding box center [167, 150] width 0 height 4
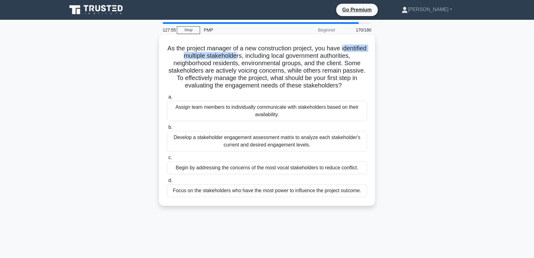
drag, startPoint x: 184, startPoint y: 56, endPoint x: 268, endPoint y: 56, distance: 84.3
click at [268, 56] on h5 "As the project manager of a new construction project, you have identified multi…" at bounding box center [267, 66] width 201 height 45
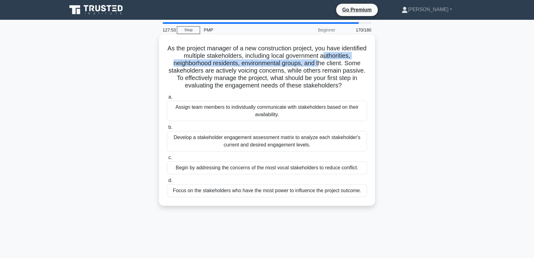
drag, startPoint x: 175, startPoint y: 64, endPoint x: 355, endPoint y: 64, distance: 180.1
click at [355, 64] on h5 "As the project manager of a new construction project, you have identified multi…" at bounding box center [267, 66] width 201 height 45
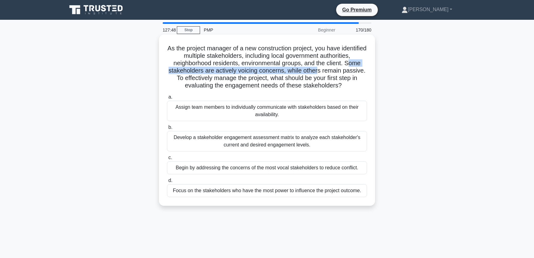
drag, startPoint x: 194, startPoint y: 71, endPoint x: 360, endPoint y: 71, distance: 166.2
click at [360, 71] on h5 "As the project manager of a new construction project, you have identified multi…" at bounding box center [267, 66] width 201 height 45
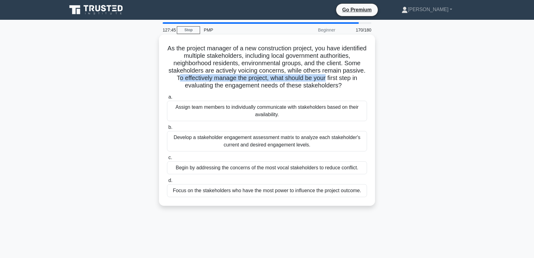
drag, startPoint x: 215, startPoint y: 78, endPoint x: 367, endPoint y: 78, distance: 151.7
click at [367, 78] on h5 "As the project manager of a new construction project, you have identified multi…" at bounding box center [267, 66] width 201 height 45
drag, startPoint x: 201, startPoint y: 86, endPoint x: 365, endPoint y: 86, distance: 163.4
click at [365, 86] on h5 "As the project manager of a new construction project, you have identified multi…" at bounding box center [267, 66] width 201 height 45
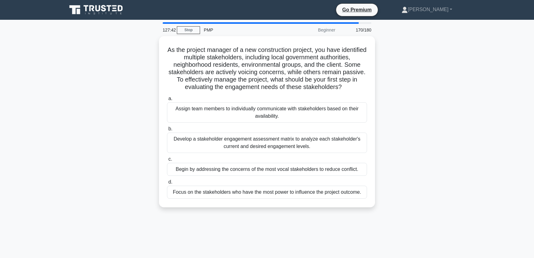
click at [422, 109] on div "As the project manager of a new construction project, you have identified multi…" at bounding box center [267, 125] width 408 height 179
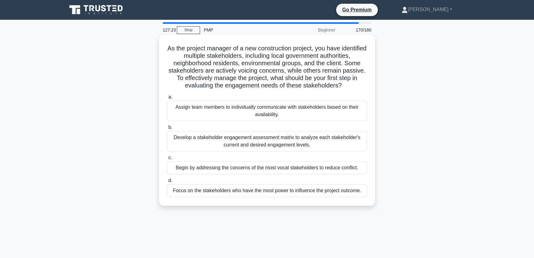
click at [343, 148] on div "Develop a stakeholder engagement assessment matrix to analyze each stakeholder'…" at bounding box center [267, 141] width 200 height 20
click at [167, 129] on input "b. Develop a stakeholder engagement assessment matrix to analyze each stakehold…" at bounding box center [167, 127] width 0 height 4
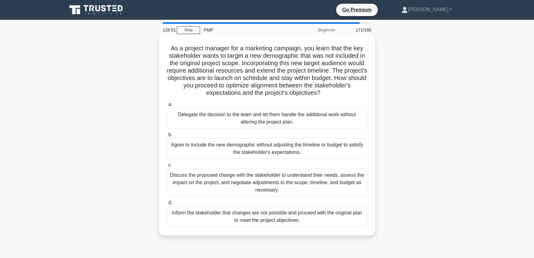
click at [304, 183] on div "Discuss the proposed change with the stakeholder to understand their needs, ass…" at bounding box center [267, 183] width 200 height 28
click at [167, 167] on input "c. Discuss the proposed change with the stakeholder to understand their needs, …" at bounding box center [167, 165] width 0 height 4
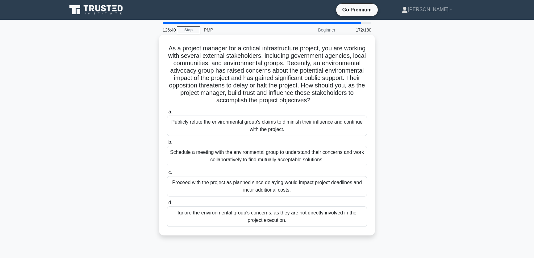
click at [275, 156] on div "Schedule a meeting with the environmental group to understand their concerns an…" at bounding box center [267, 156] width 200 height 20
click at [167, 144] on input "b. Schedule a meeting with the environmental group to understand their concerns…" at bounding box center [167, 142] width 0 height 4
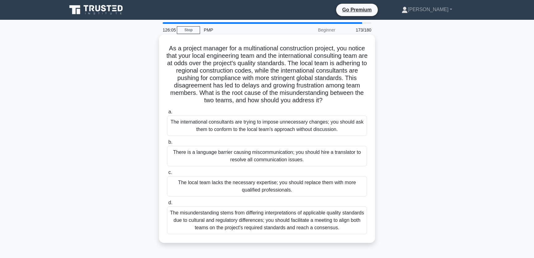
click at [278, 226] on div "The misunderstanding stems from differing interpretations of applicable quality…" at bounding box center [267, 220] width 200 height 28
click at [167, 205] on input "d. The misunderstanding stems from differing interpretations of applicable qual…" at bounding box center [167, 203] width 0 height 4
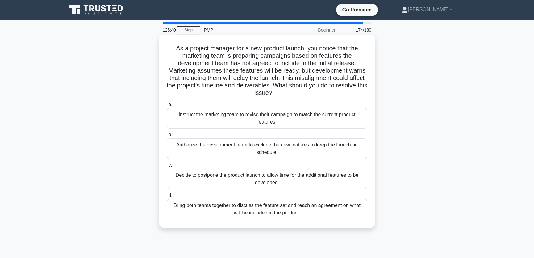
click at [321, 206] on div "Bring both teams together to discuss the feature set and reach an agreement on …" at bounding box center [267, 209] width 200 height 20
click at [167, 197] on input "d. Bring both teams together to discuss the feature set and reach an agreement …" at bounding box center [167, 195] width 0 height 4
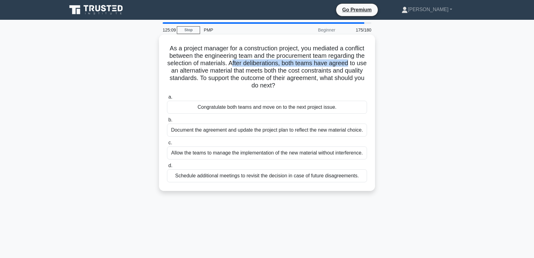
drag, startPoint x: 246, startPoint y: 63, endPoint x: 366, endPoint y: 65, distance: 120.2
click at [366, 65] on h5 "As a project manager for a construction project, you mediated a conflict betwee…" at bounding box center [267, 66] width 201 height 45
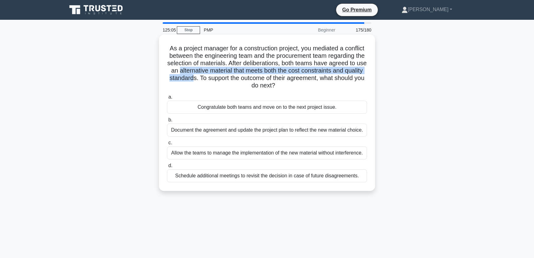
drag, startPoint x: 196, startPoint y: 71, endPoint x: 218, endPoint y: 76, distance: 22.3
click at [218, 76] on h5 "As a project manager for a construction project, you mediated a conflict betwee…" at bounding box center [267, 66] width 201 height 45
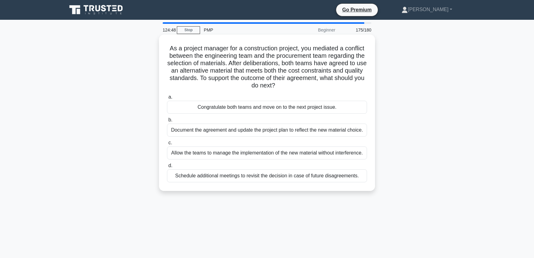
click at [337, 133] on div "Document the agreement and update the project plan to reflect the new material …" at bounding box center [267, 130] width 200 height 13
click at [167, 122] on input "b. Document the agreement and update the project plan to reflect the new materi…" at bounding box center [167, 120] width 0 height 4
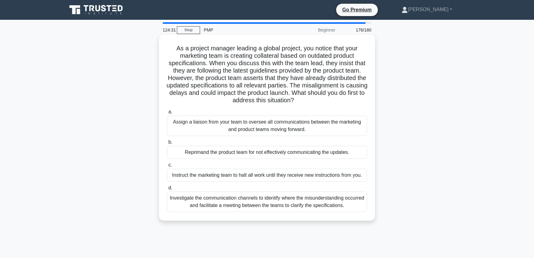
click at [286, 210] on div "Investigate the communication channels to identify where the misunderstanding o…" at bounding box center [267, 202] width 200 height 20
click at [167, 190] on input "d. Investigate the communication channels to identify where the misunderstandin…" at bounding box center [167, 188] width 0 height 4
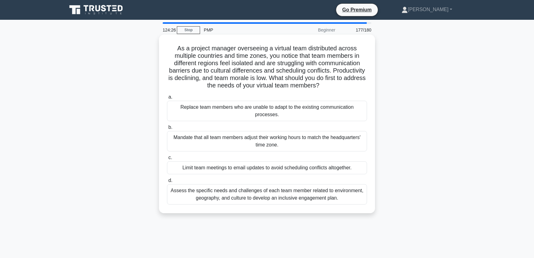
click at [284, 198] on div "Assess the specific needs and challenges of each team member related to environ…" at bounding box center [267, 194] width 200 height 20
click at [167, 183] on input "d. Assess the specific needs and challenges of each team member related to envi…" at bounding box center [167, 181] width 0 height 4
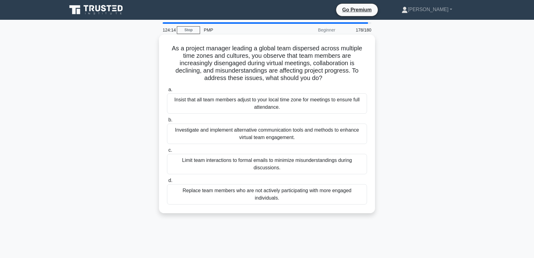
click at [303, 135] on div "Investigate and implement alternative communication tools and methods to enhanc…" at bounding box center [267, 134] width 200 height 20
click at [167, 122] on input "b. Investigate and implement alternative communication tools and methods to enh…" at bounding box center [167, 120] width 0 height 4
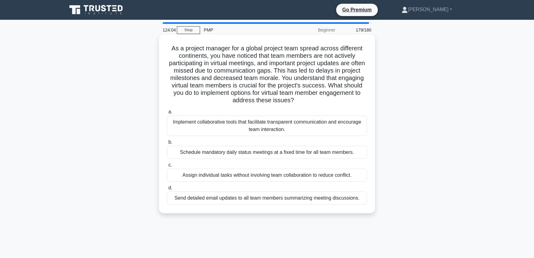
click at [223, 131] on div "Implement collaborative tools that facilitate transparent communication and enc…" at bounding box center [267, 126] width 200 height 20
click at [167, 114] on input "a. Implement collaborative tools that facilitate transparent communication and …" at bounding box center [167, 112] width 0 height 4
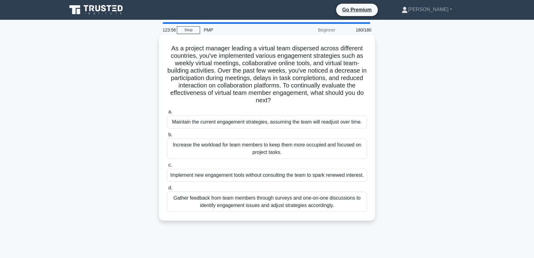
click at [203, 212] on div "Gather feedback from team members through surveys and one-on-one discussions to…" at bounding box center [267, 202] width 200 height 20
click at [167, 190] on input "d. Gather feedback from team members through surveys and one-on-one discussions…" at bounding box center [167, 188] width 0 height 4
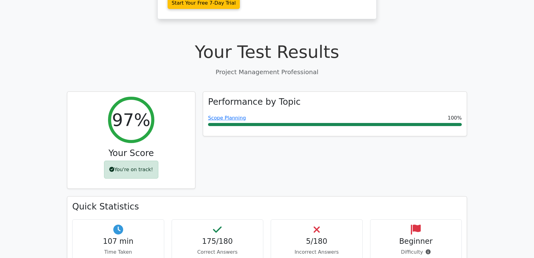
scroll to position [234, 0]
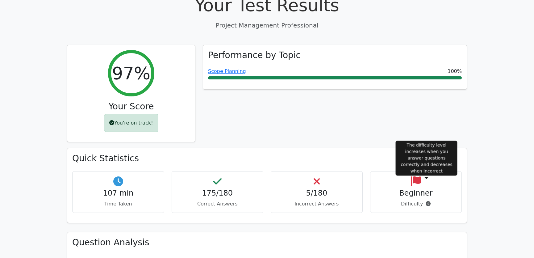
click at [427, 201] on icon at bounding box center [428, 203] width 5 height 5
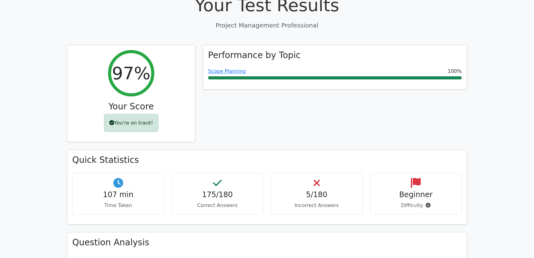
click at [331, 102] on div "Performance by Topic Scope Planning 100%" at bounding box center [335, 97] width 272 height 105
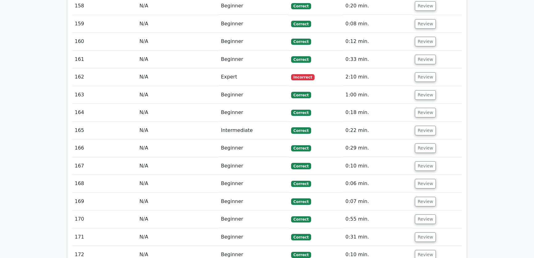
scroll to position [3536, 0]
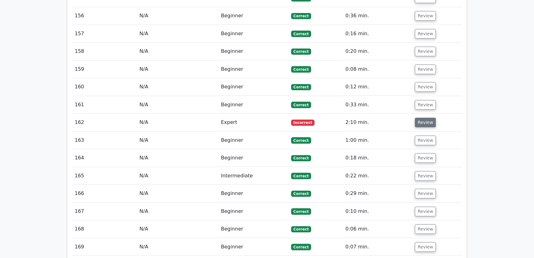
click at [423, 118] on button "Review" at bounding box center [425, 123] width 21 height 10
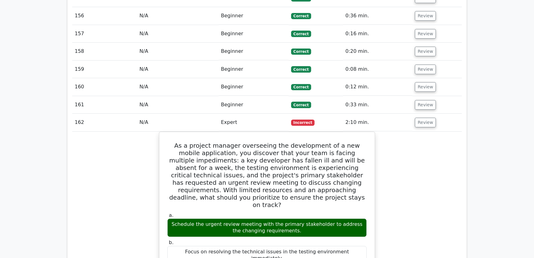
scroll to position [3583, 0]
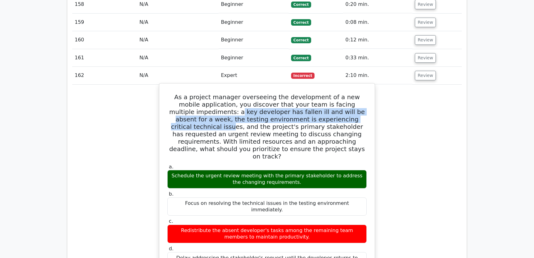
drag, startPoint x: 216, startPoint y: 68, endPoint x: 357, endPoint y: 72, distance: 141.2
click at [357, 93] on h5 "As a project manager overseeing the development of a new mobile application, yo…" at bounding box center [267, 126] width 201 height 67
click at [190, 93] on h5 "As a project manager overseeing the development of a new mobile application, yo…" at bounding box center [267, 126] width 201 height 67
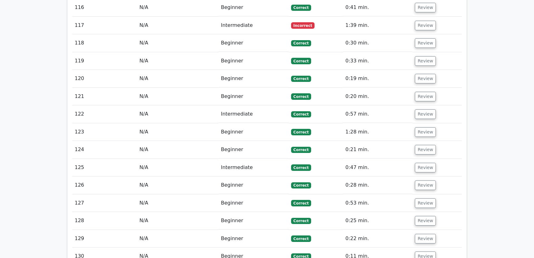
scroll to position [2647, 0]
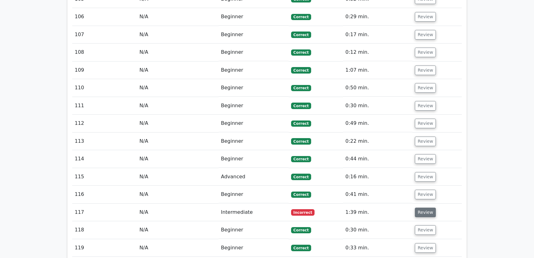
click at [424, 208] on button "Review" at bounding box center [425, 213] width 21 height 10
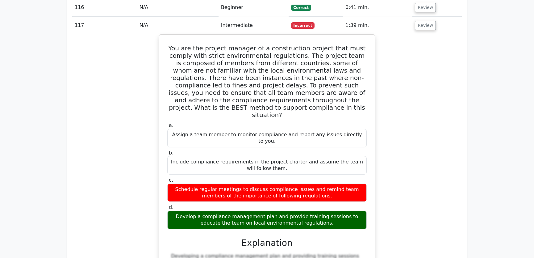
scroll to position [2787, 0]
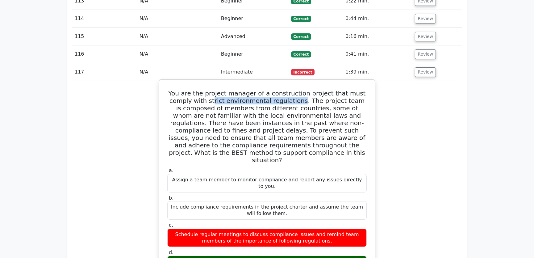
drag, startPoint x: 188, startPoint y: 58, endPoint x: 271, endPoint y: 58, distance: 83.1
click at [271, 90] on h5 "You are the project manager of a construction project that must comply with str…" at bounding box center [267, 127] width 201 height 74
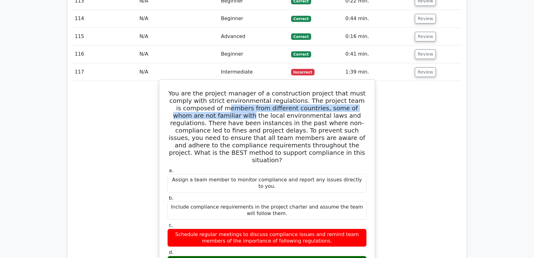
drag, startPoint x: 171, startPoint y: 66, endPoint x: 365, endPoint y: 67, distance: 194.6
click at [365, 90] on h5 "You are the project manager of a construction project that must comply with str…" at bounding box center [267, 127] width 201 height 74
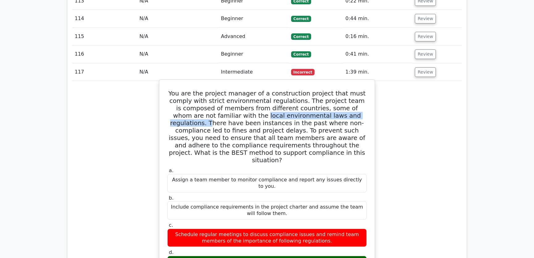
drag, startPoint x: 190, startPoint y: 74, endPoint x: 310, endPoint y: 75, distance: 120.5
click at [310, 90] on h5 "You are the project manager of a construction project that must comply with str…" at bounding box center [267, 127] width 201 height 74
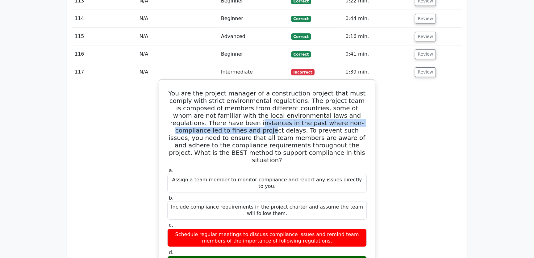
drag, startPoint x: 174, startPoint y: 81, endPoint x: 357, endPoint y: 84, distance: 183.5
click at [357, 90] on h5 "You are the project manager of a construction project that must comply with str…" at bounding box center [267, 127] width 201 height 74
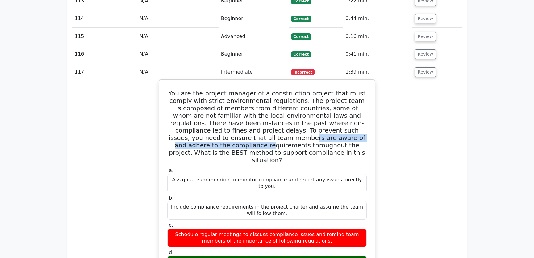
drag, startPoint x: 195, startPoint y: 97, endPoint x: 330, endPoint y: 99, distance: 134.4
click at [330, 99] on h5 "You are the project manager of a construction project that must comply with str…" at bounding box center [267, 127] width 201 height 74
click at [320, 108] on h5 "You are the project manager of a construction project that must comply with str…" at bounding box center [267, 127] width 201 height 74
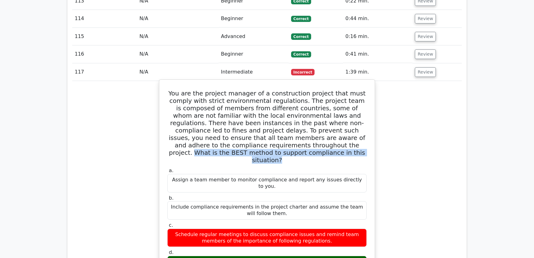
drag, startPoint x: 251, startPoint y: 102, endPoint x: 336, endPoint y: 112, distance: 85.5
click at [336, 112] on h5 "You are the project manager of a construction project that must comply with str…" at bounding box center [267, 127] width 201 height 74
click at [318, 111] on h5 "You are the project manager of a construction project that must comply with str…" at bounding box center [267, 127] width 201 height 74
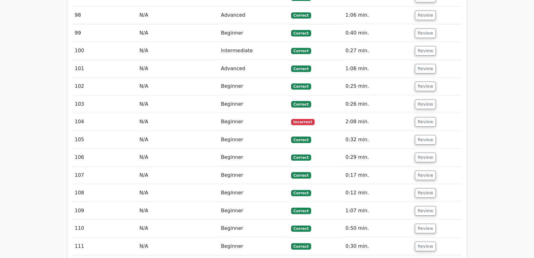
scroll to position [2460, 0]
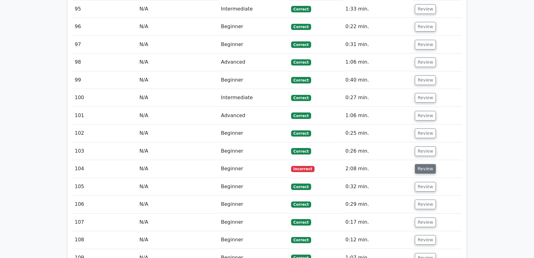
click at [425, 164] on button "Review" at bounding box center [425, 169] width 21 height 10
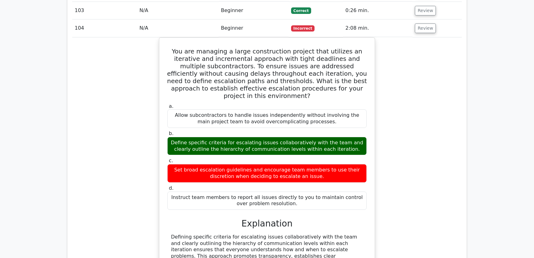
scroll to position [2553, 0]
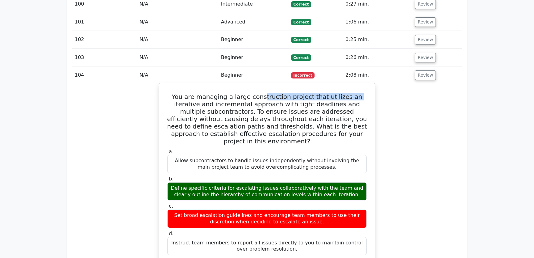
drag, startPoint x: 253, startPoint y: 57, endPoint x: 342, endPoint y: 57, distance: 88.3
click at [342, 93] on h5 "You are managing a large construction project that utilizes an iterative and in…" at bounding box center [267, 119] width 201 height 52
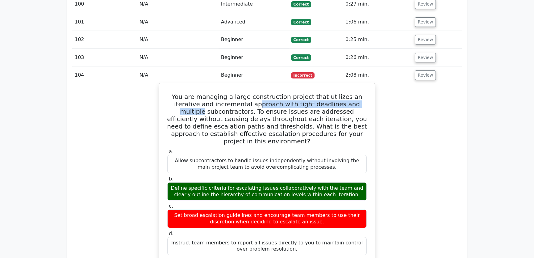
drag, startPoint x: 238, startPoint y: 63, endPoint x: 354, endPoint y: 64, distance: 116.2
click at [354, 93] on h5 "You are managing a large construction project that utilizes an iterative and in…" at bounding box center [267, 119] width 201 height 52
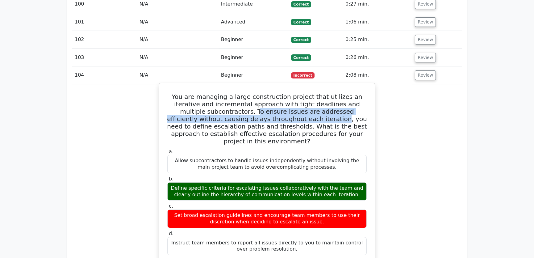
drag, startPoint x: 223, startPoint y: 70, endPoint x: 281, endPoint y: 80, distance: 58.6
click at [281, 93] on h5 "You are managing a large construction project that utilizes an iterative and in…" at bounding box center [267, 119] width 201 height 52
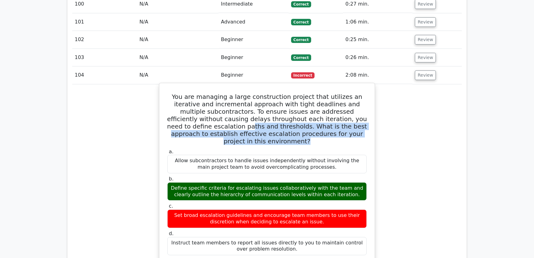
drag, startPoint x: 176, startPoint y: 85, endPoint x: 355, endPoint y: 91, distance: 179.3
click at [355, 93] on h5 "You are managing a large construction project that utilizes an iterative and in…" at bounding box center [267, 119] width 201 height 52
click at [271, 93] on h5 "You are managing a large construction project that utilizes an iterative and in…" at bounding box center [267, 119] width 201 height 52
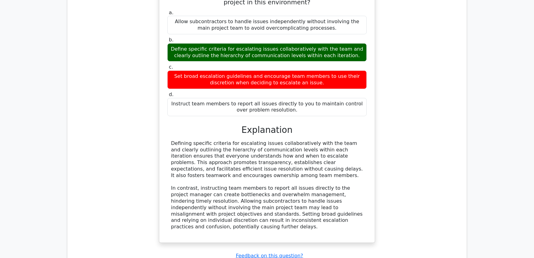
scroll to position [2647, 0]
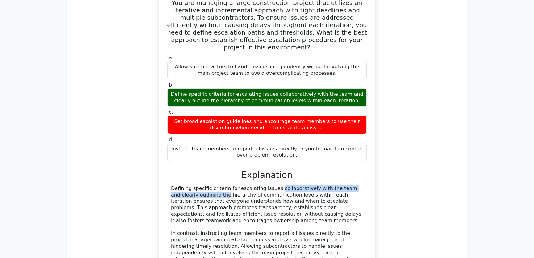
drag, startPoint x: 235, startPoint y: 139, endPoint x: 354, endPoint y: 140, distance: 119.6
click at [354, 185] on div "Defining specific criteria for escalating issues collaboratively with the team …" at bounding box center [267, 230] width 192 height 90
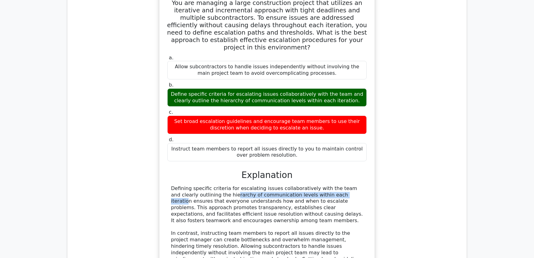
drag, startPoint x: 172, startPoint y: 146, endPoint x: 284, endPoint y: 147, distance: 111.2
click at [284, 185] on div "Defining specific criteria for escalating issues collaboratively with the team …" at bounding box center [267, 230] width 192 height 90
click at [291, 185] on div "Defining specific criteria for escalating issues collaboratively with the team …" at bounding box center [267, 230] width 192 height 90
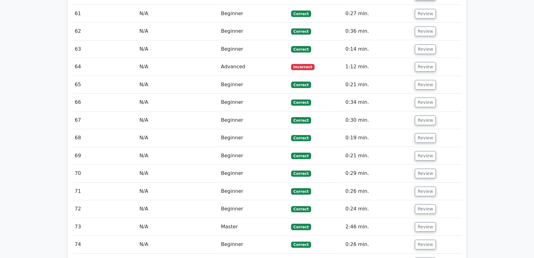
scroll to position [1758, 0]
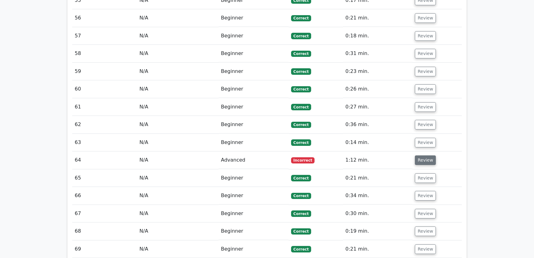
click at [423, 155] on button "Review" at bounding box center [425, 160] width 21 height 10
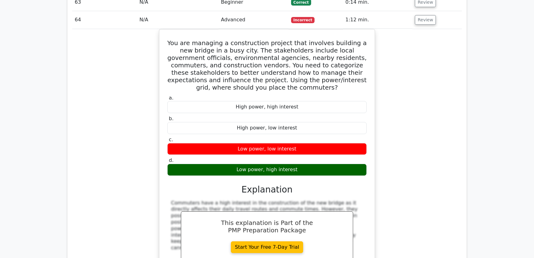
scroll to position [1851, 0]
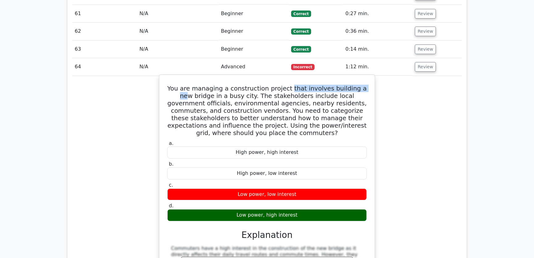
drag, startPoint x: 286, startPoint y: 48, endPoint x: 360, endPoint y: 48, distance: 74.1
click at [360, 85] on h5 "You are managing a construction project that involves building a new bridge in …" at bounding box center [267, 111] width 201 height 52
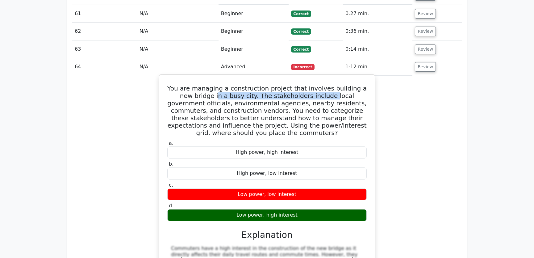
drag, startPoint x: 199, startPoint y: 56, endPoint x: 308, endPoint y: 57, distance: 108.8
click at [308, 85] on h5 "You are managing a construction project that involves building a new bridge in …" at bounding box center [267, 111] width 201 height 52
click at [301, 85] on h5 "You are managing a construction project that involves building a new bridge in …" at bounding box center [267, 111] width 201 height 52
drag, startPoint x: 191, startPoint y: 70, endPoint x: 235, endPoint y: 73, distance: 44.6
click at [235, 85] on h5 "You are managing a construction project that involves building a new bridge in …" at bounding box center [267, 111] width 201 height 52
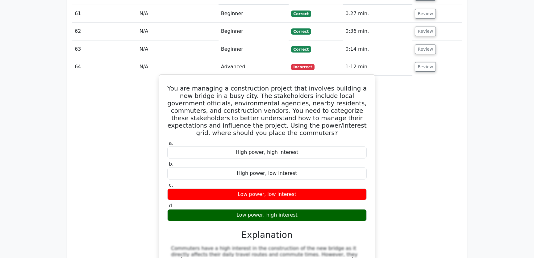
click at [259, 85] on h5 "You are managing a construction project that involves building a new bridge in …" at bounding box center [267, 111] width 201 height 52
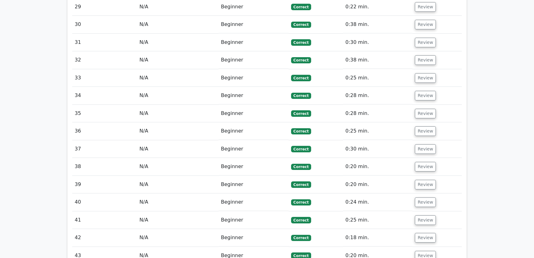
scroll to position [1056, 0]
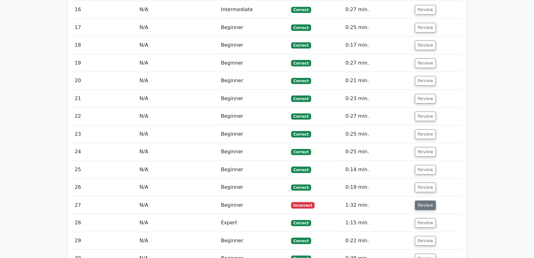
click at [420, 200] on button "Review" at bounding box center [425, 205] width 21 height 10
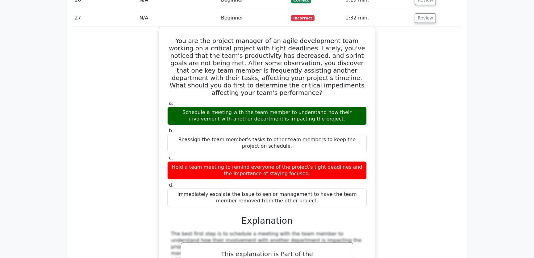
scroll to position [1196, 0]
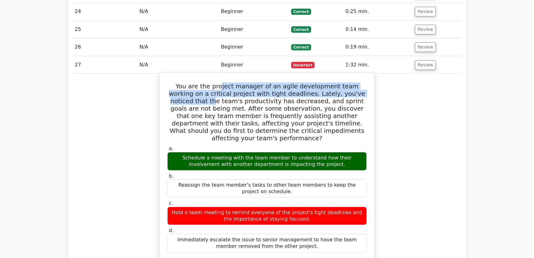
drag, startPoint x: 211, startPoint y: 48, endPoint x: 360, endPoint y: 52, distance: 148.9
click at [360, 82] on h5 "You are the project manager of an agile development team working on a critical …" at bounding box center [267, 111] width 201 height 59
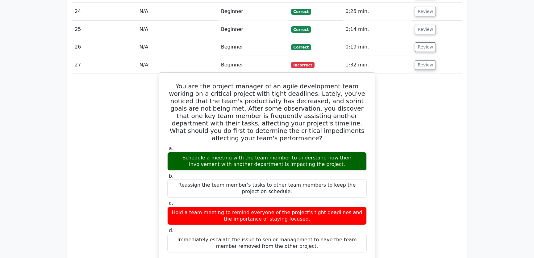
click at [238, 82] on h5 "You are the project manager of an agile development team working on a critical …" at bounding box center [267, 111] width 201 height 59
drag, startPoint x: 225, startPoint y: 56, endPoint x: 291, endPoint y: 56, distance: 66.4
click at [291, 82] on h5 "You are the project manager of an agile development team working on a critical …" at bounding box center [267, 111] width 201 height 59
drag, startPoint x: 182, startPoint y: 64, endPoint x: 256, endPoint y: 65, distance: 74.8
click at [256, 82] on h5 "You are the project manager of an agile development team working on a critical …" at bounding box center [267, 111] width 201 height 59
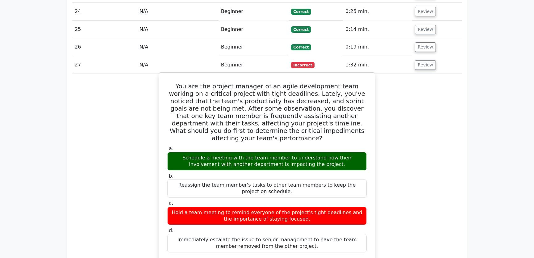
click at [238, 82] on h5 "You are the project manager of an agile development team working on a critical …" at bounding box center [267, 111] width 201 height 59
drag, startPoint x: 237, startPoint y: 62, endPoint x: 357, endPoint y: 64, distance: 120.8
click at [357, 82] on h5 "You are the project manager of an agile development team working on a critical …" at bounding box center [267, 111] width 201 height 59
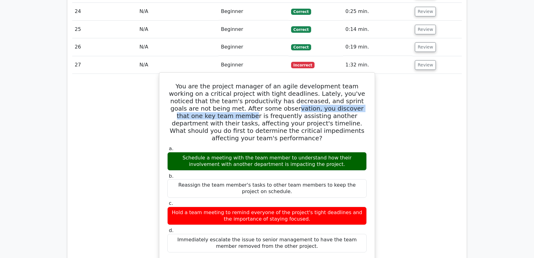
drag, startPoint x: 223, startPoint y: 71, endPoint x: 352, endPoint y: 71, distance: 129.1
click at [352, 82] on h5 "You are the project manager of an agile development team working on a critical …" at bounding box center [267, 111] width 201 height 59
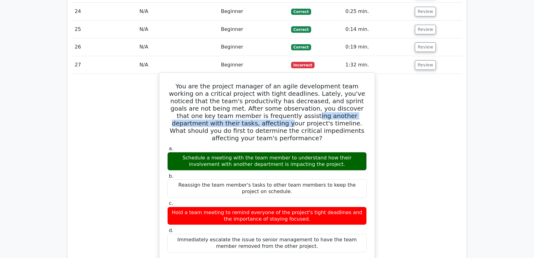
drag, startPoint x: 212, startPoint y: 78, endPoint x: 358, endPoint y: 78, distance: 145.8
click at [358, 82] on h5 "You are the project manager of an agile development team working on a critical …" at bounding box center [267, 111] width 201 height 59
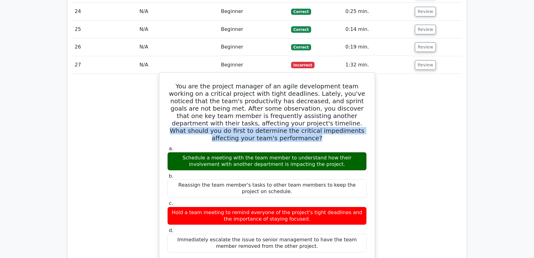
drag, startPoint x: 231, startPoint y: 86, endPoint x: 347, endPoint y: 92, distance: 115.7
click at [347, 92] on h5 "You are the project manager of an agile development team working on a critical …" at bounding box center [267, 111] width 201 height 59
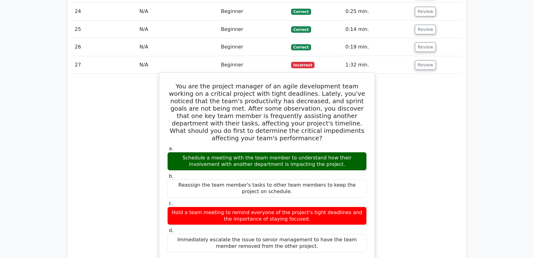
click at [260, 98] on div "You are the project manager of an agile development team working on a critical …" at bounding box center [267, 221] width 211 height 293
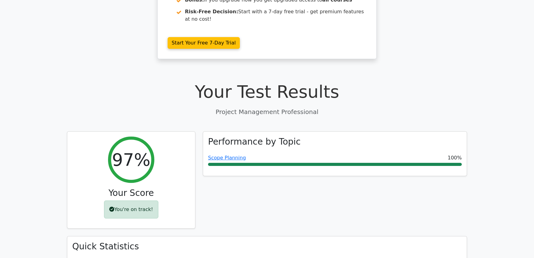
scroll to position [194, 0]
